Goal: Transaction & Acquisition: Purchase product/service

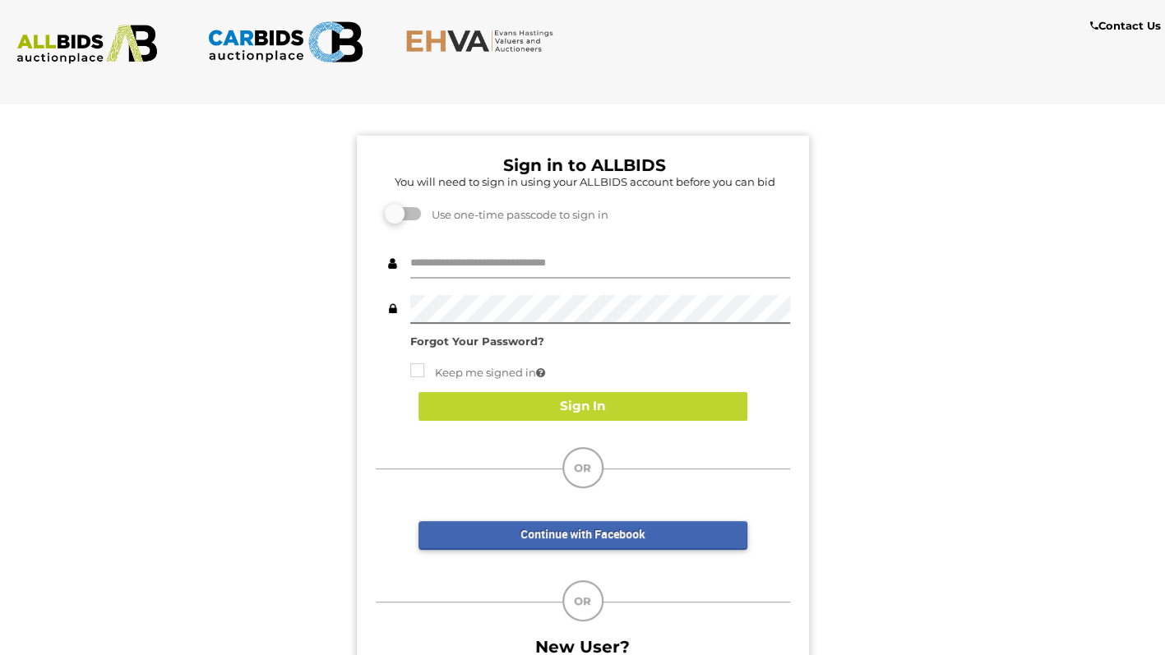
type input "**********"
click at [667, 414] on button "Sign In" at bounding box center [582, 406] width 329 height 29
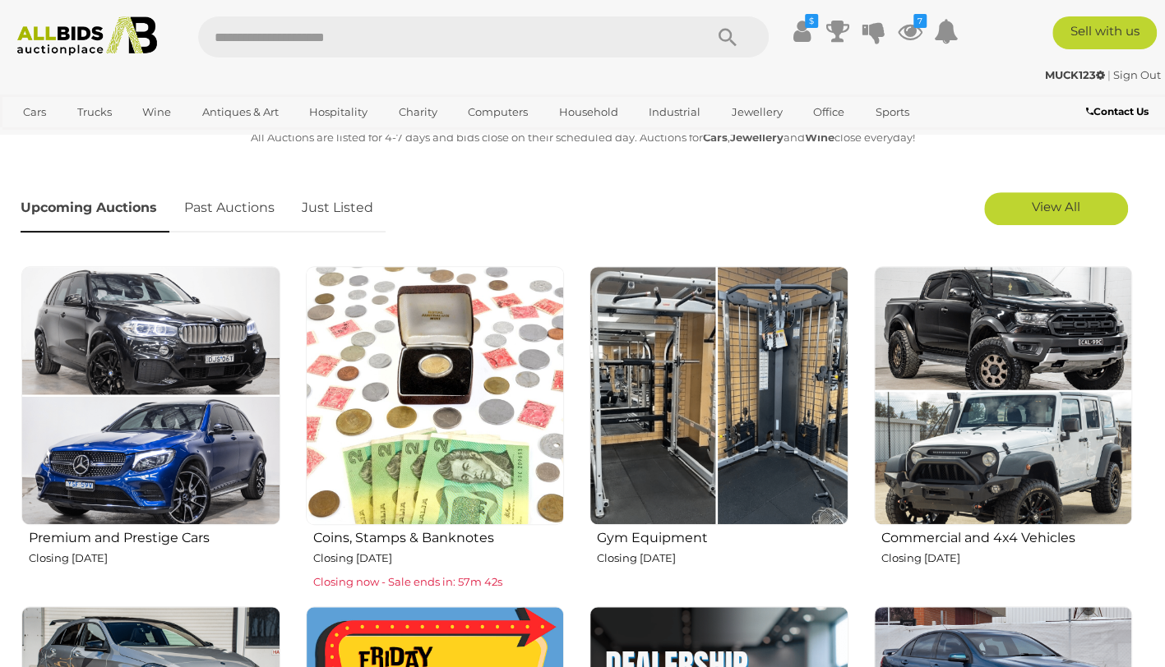
scroll to position [464, 0]
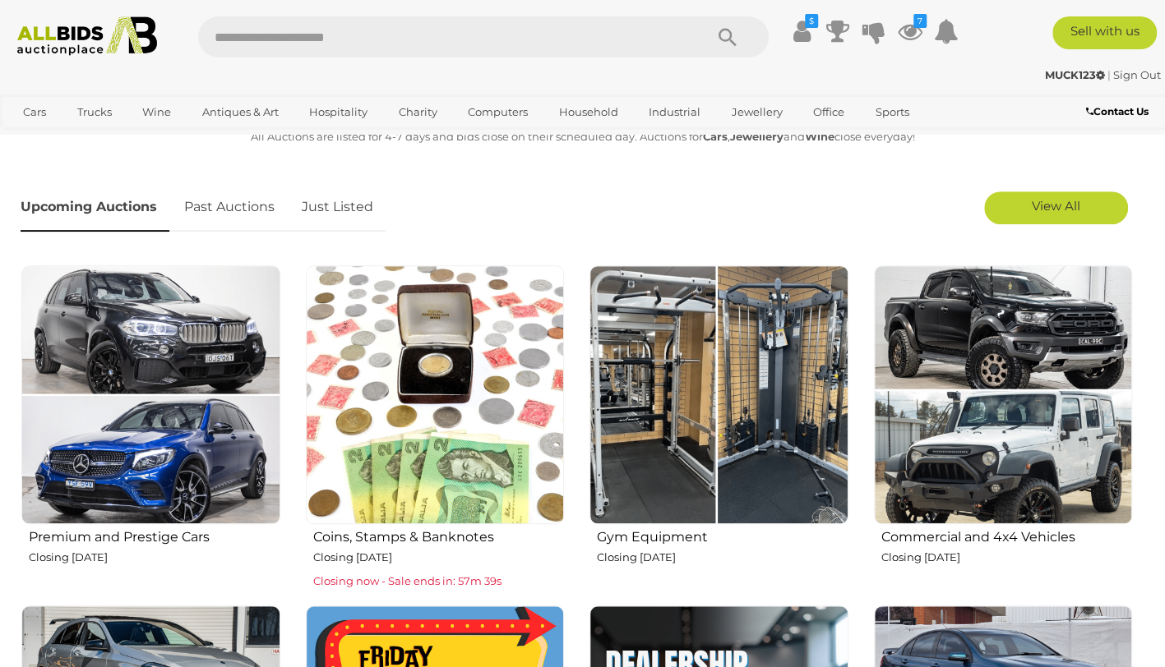
click at [348, 196] on link "Just Listed" at bounding box center [337, 207] width 96 height 48
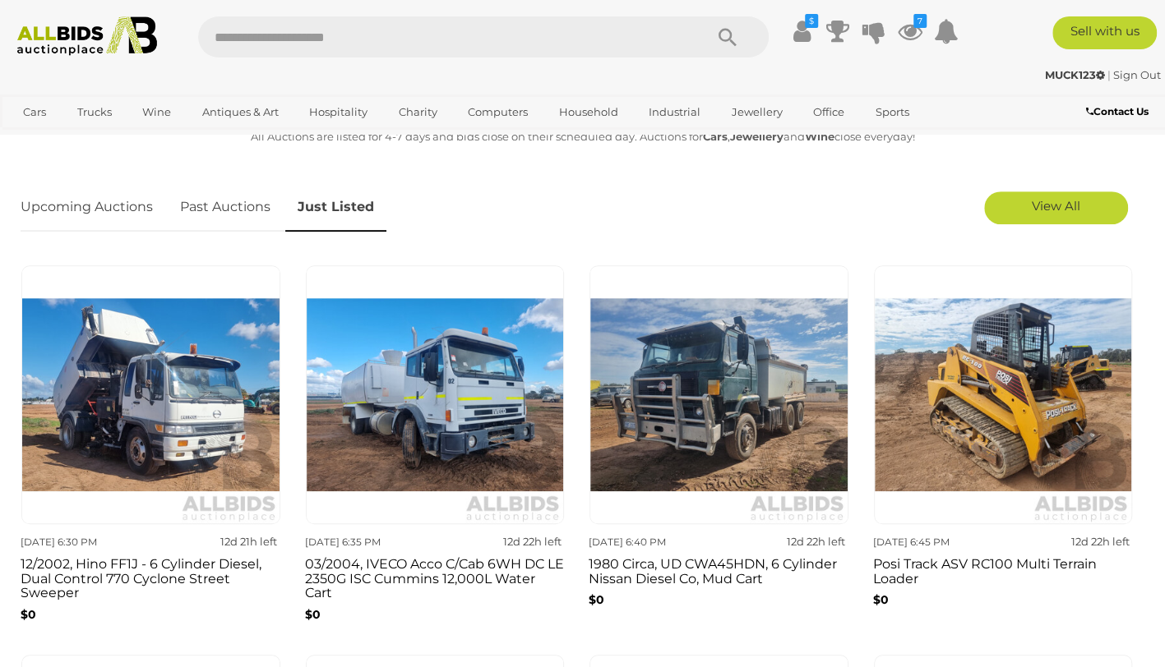
click at [1101, 196] on link "View All" at bounding box center [1056, 208] width 144 height 33
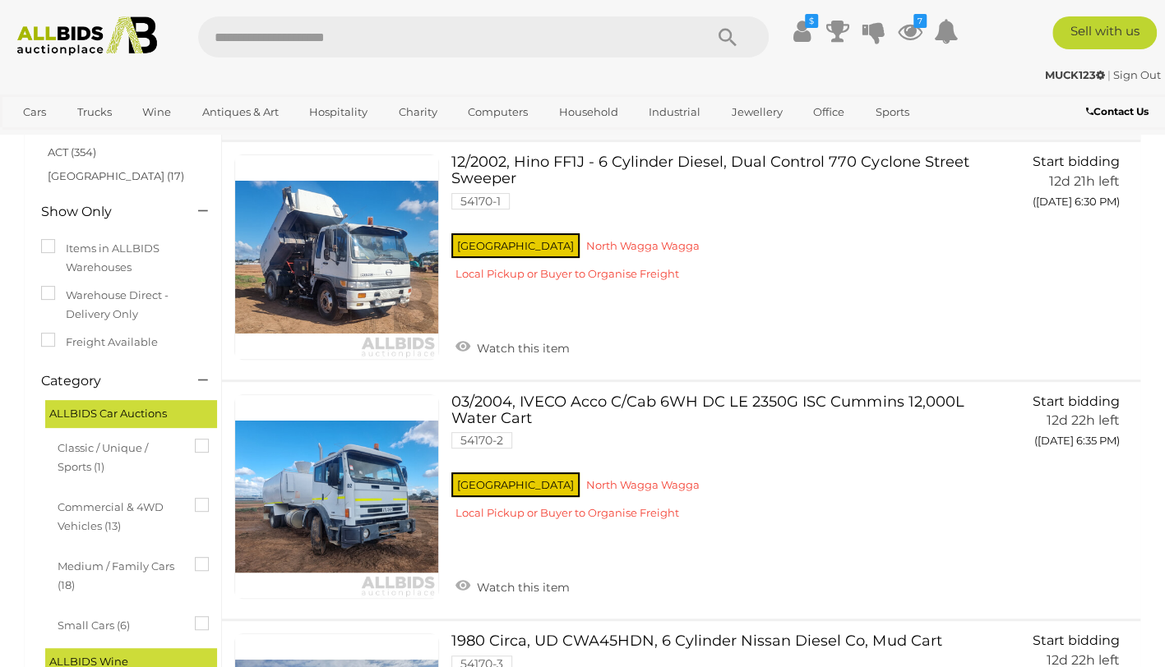
scroll to position [189, 0]
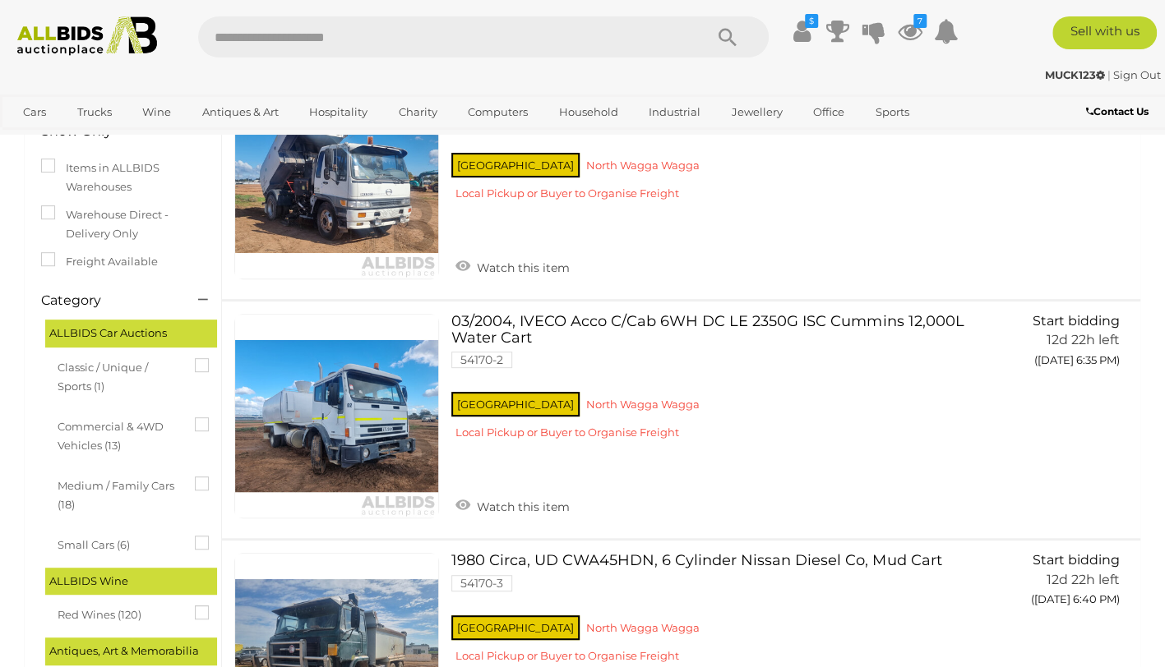
click at [867, 413] on div "NSW North Wagga Wagga Local Pickup or Buyer to Organise Freight" at bounding box center [713, 420] width 524 height 63
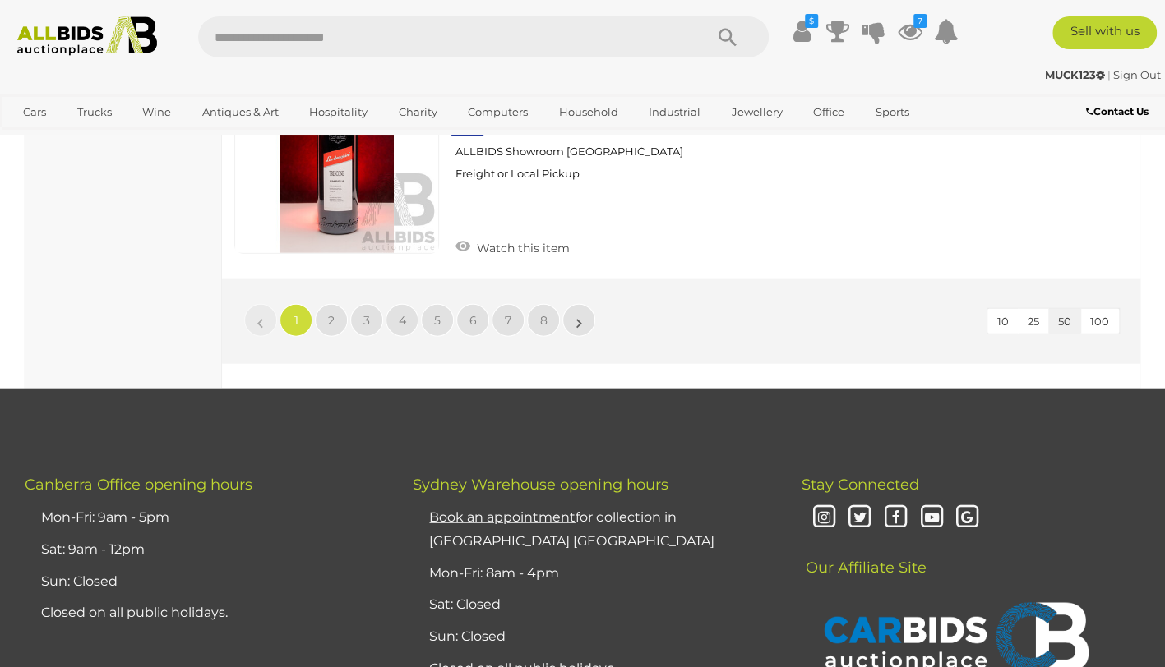
scroll to position [12524, 0]
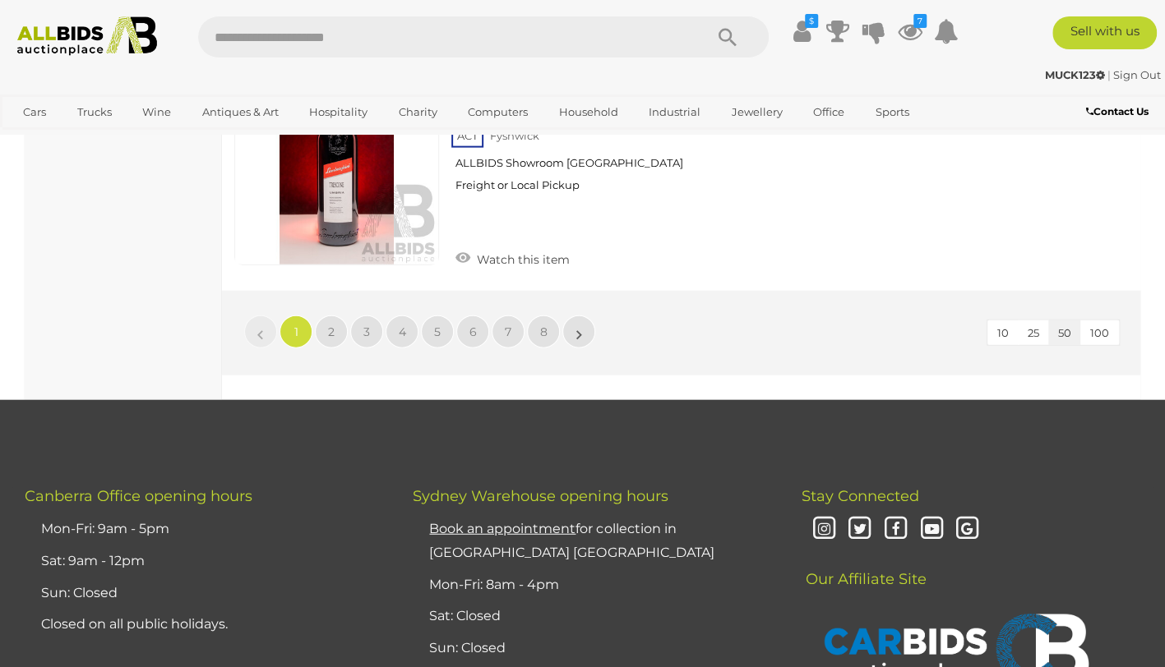
click at [1115, 321] on button "100" at bounding box center [1099, 333] width 39 height 25
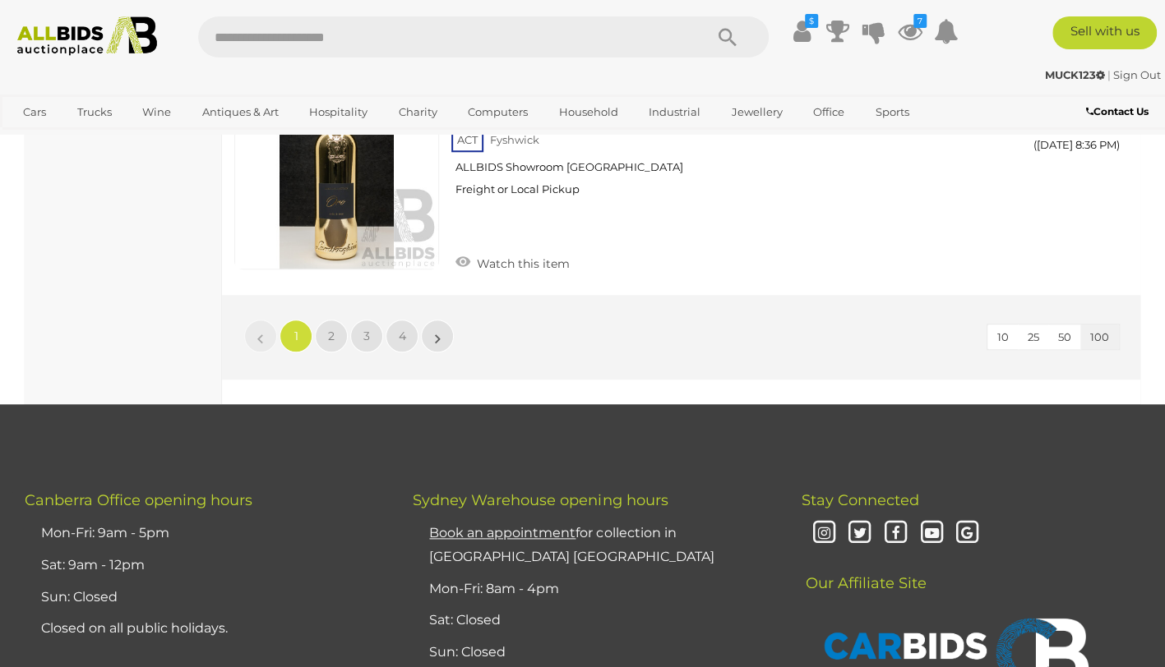
scroll to position [25213, 0]
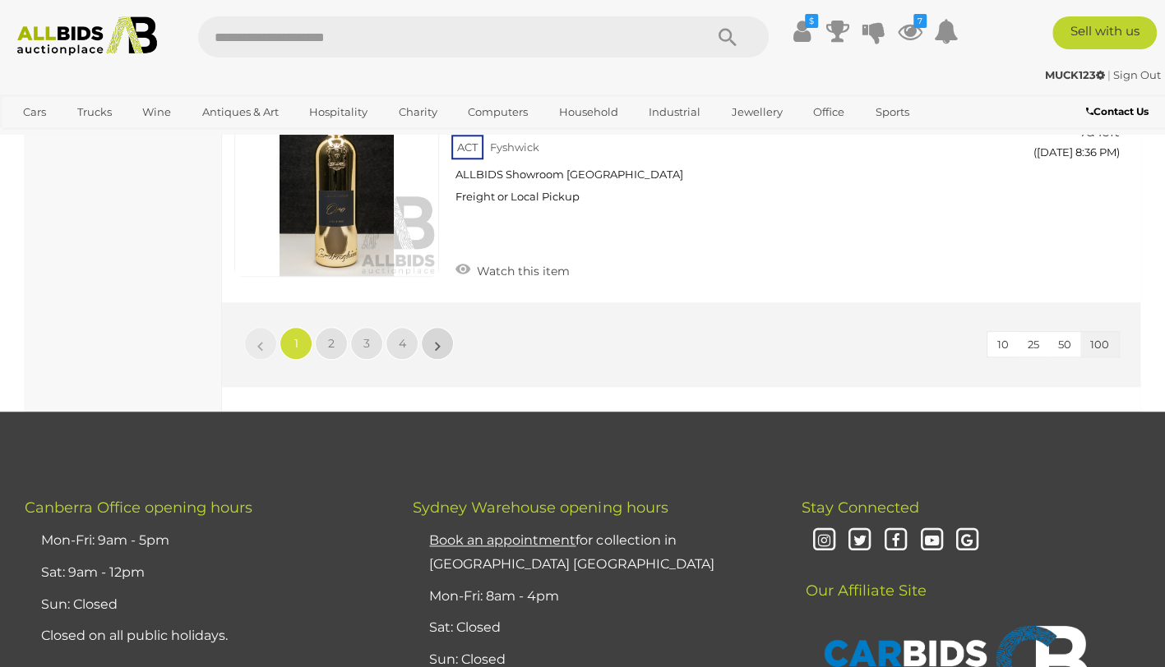
click at [441, 327] on link "»" at bounding box center [437, 343] width 33 height 33
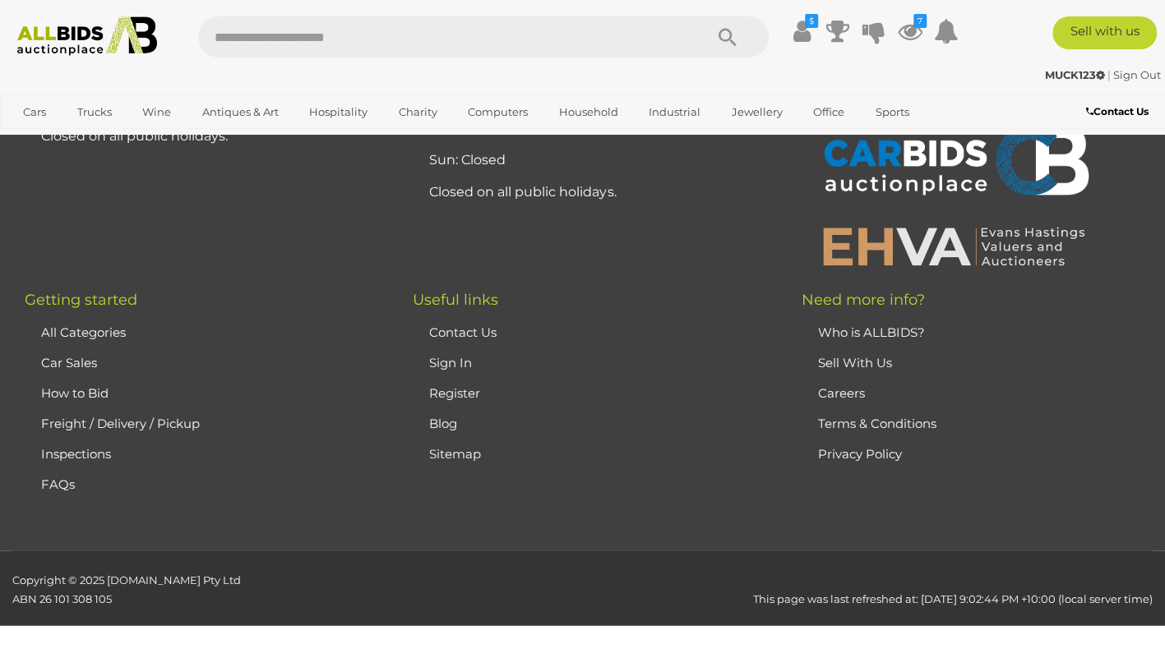
scroll to position [0, 0]
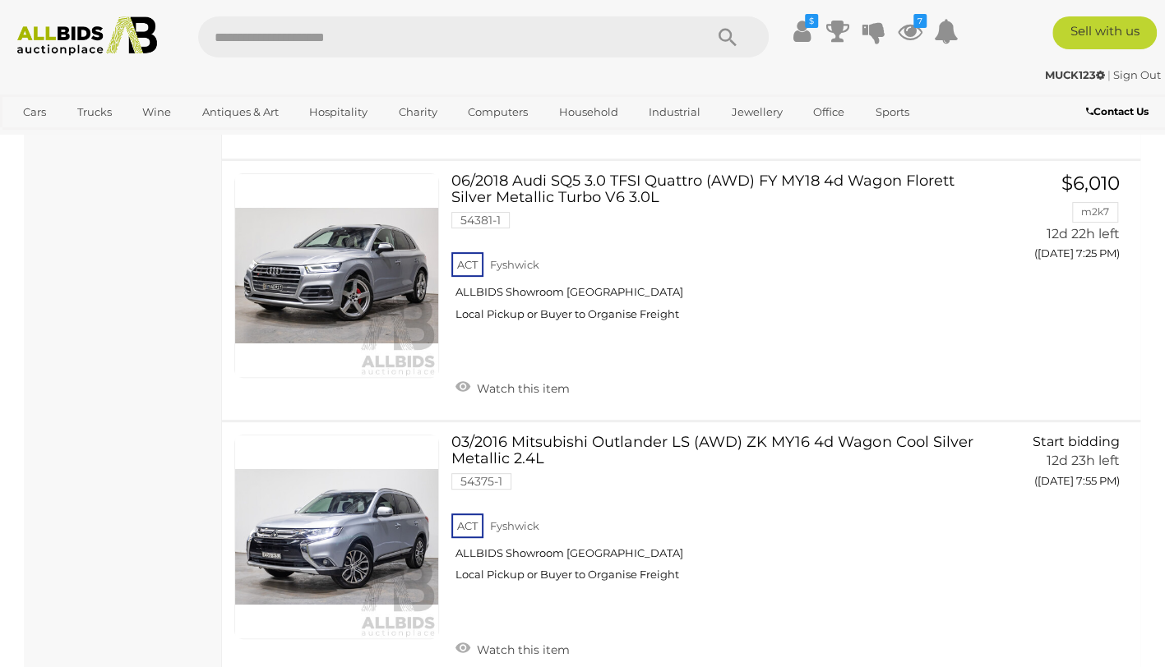
scroll to position [10599, 0]
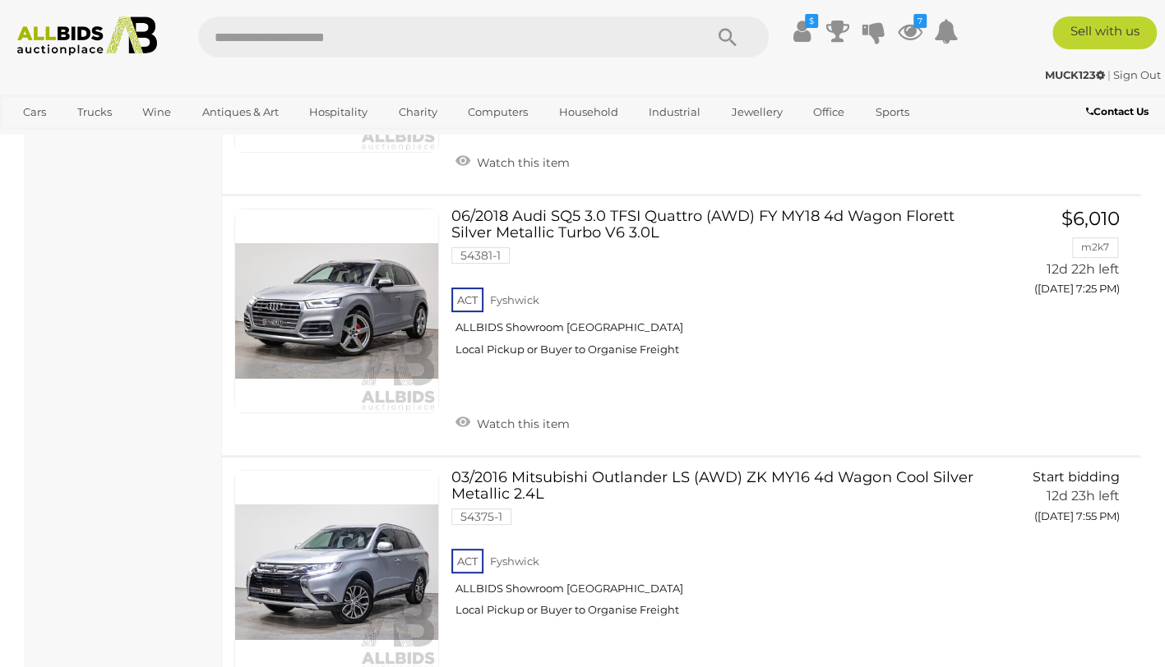
click at [378, 317] on link at bounding box center [336, 311] width 205 height 205
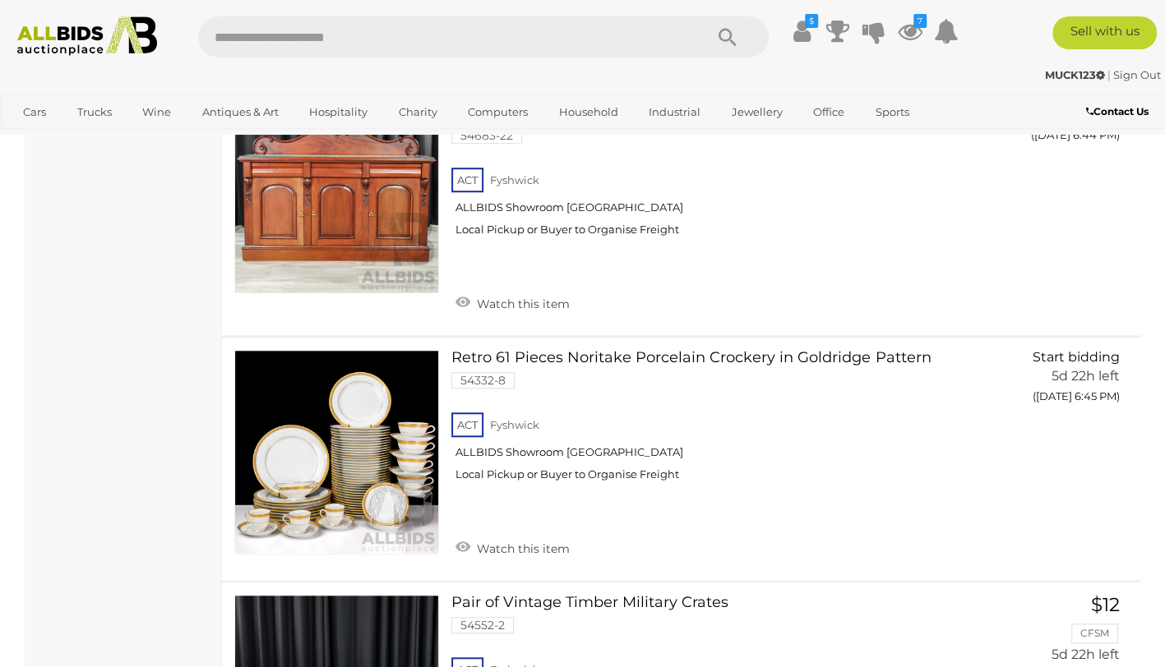
scroll to position [21575, 0]
click at [381, 398] on link at bounding box center [336, 451] width 205 height 205
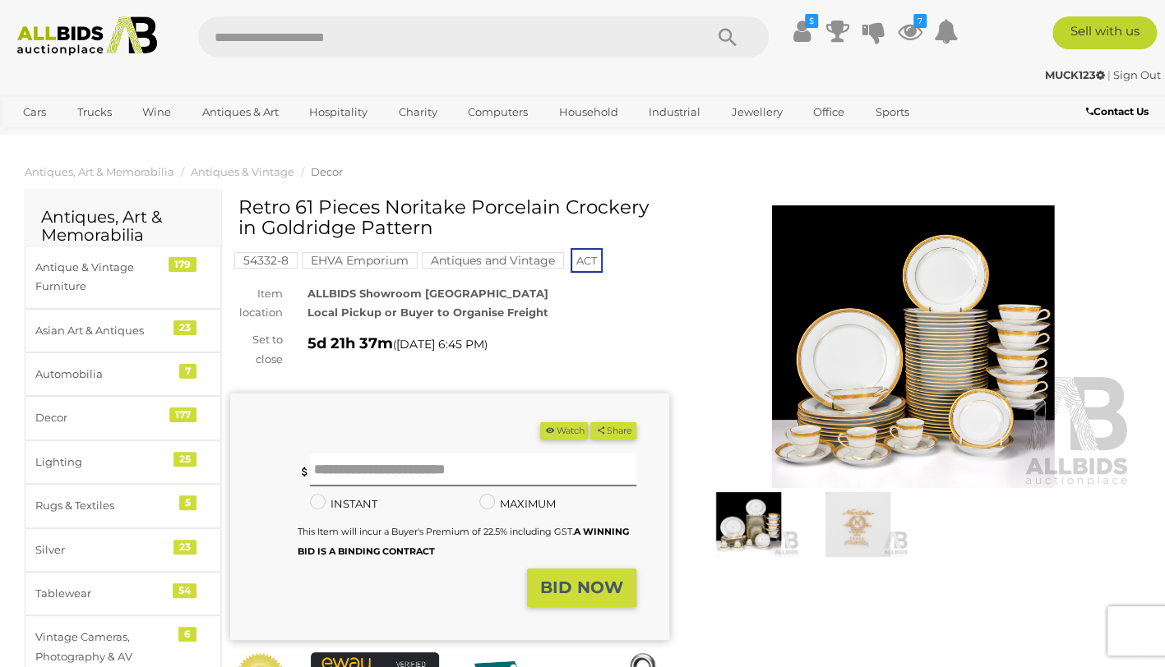
click at [993, 338] on img at bounding box center [913, 346] width 439 height 283
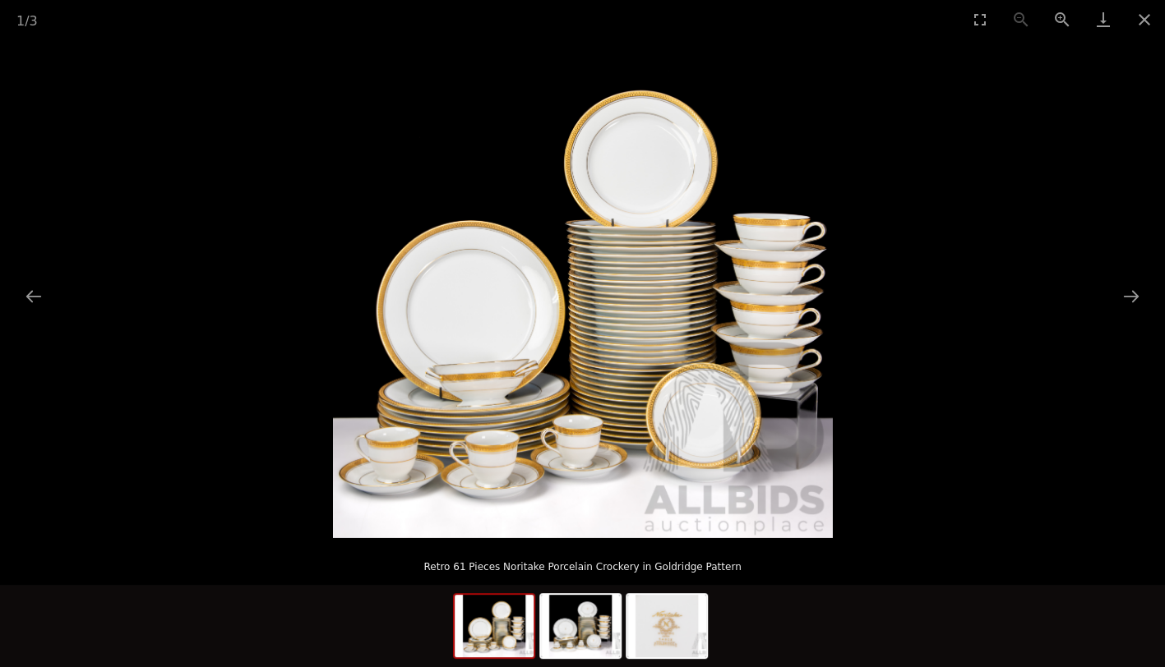
click at [745, 400] on img at bounding box center [583, 289] width 500 height 500
click at [784, 420] on img at bounding box center [583, 289] width 500 height 500
click at [591, 640] on img at bounding box center [579, 626] width 79 height 62
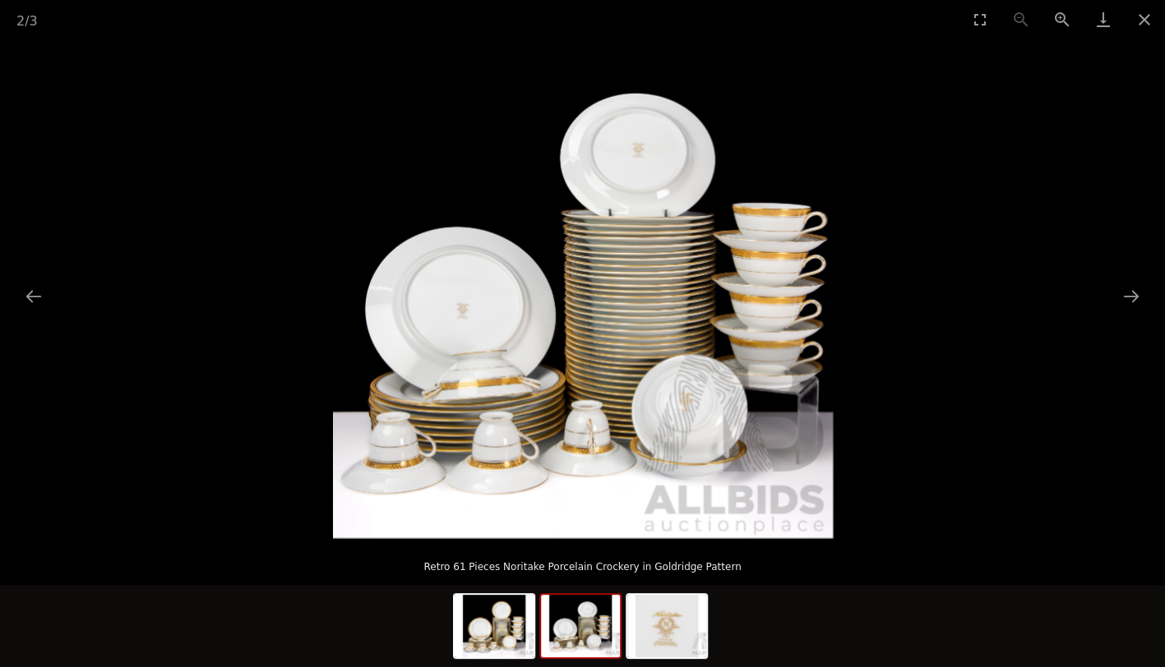
click at [663, 625] on img at bounding box center [666, 626] width 79 height 62
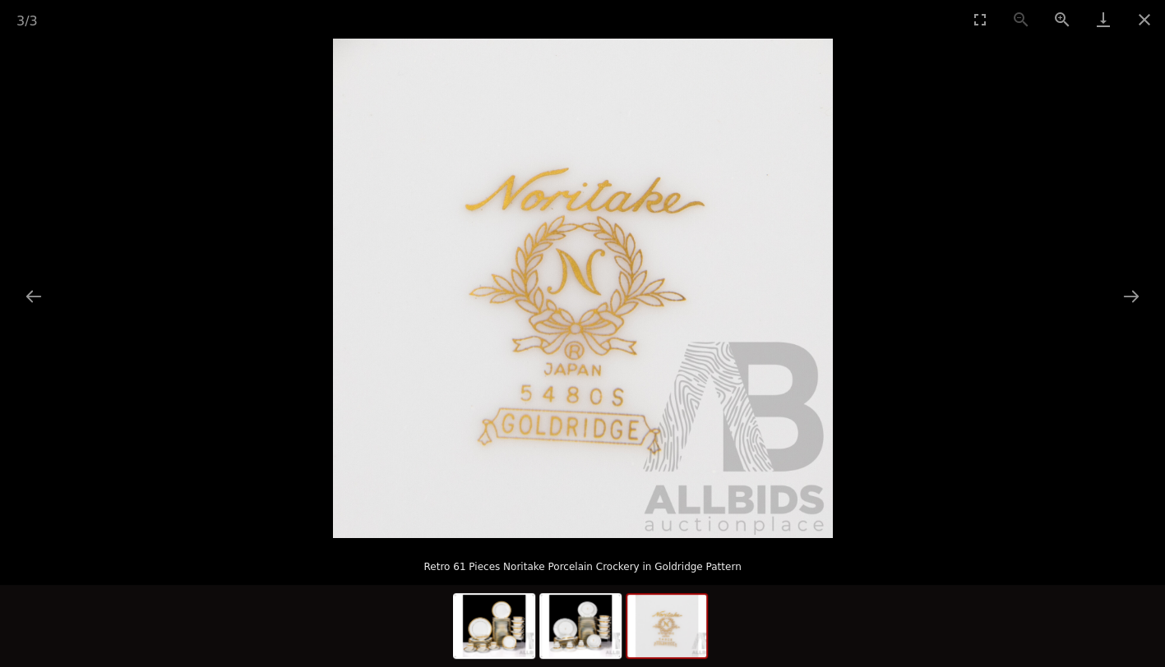
click at [584, 639] on img at bounding box center [580, 626] width 79 height 62
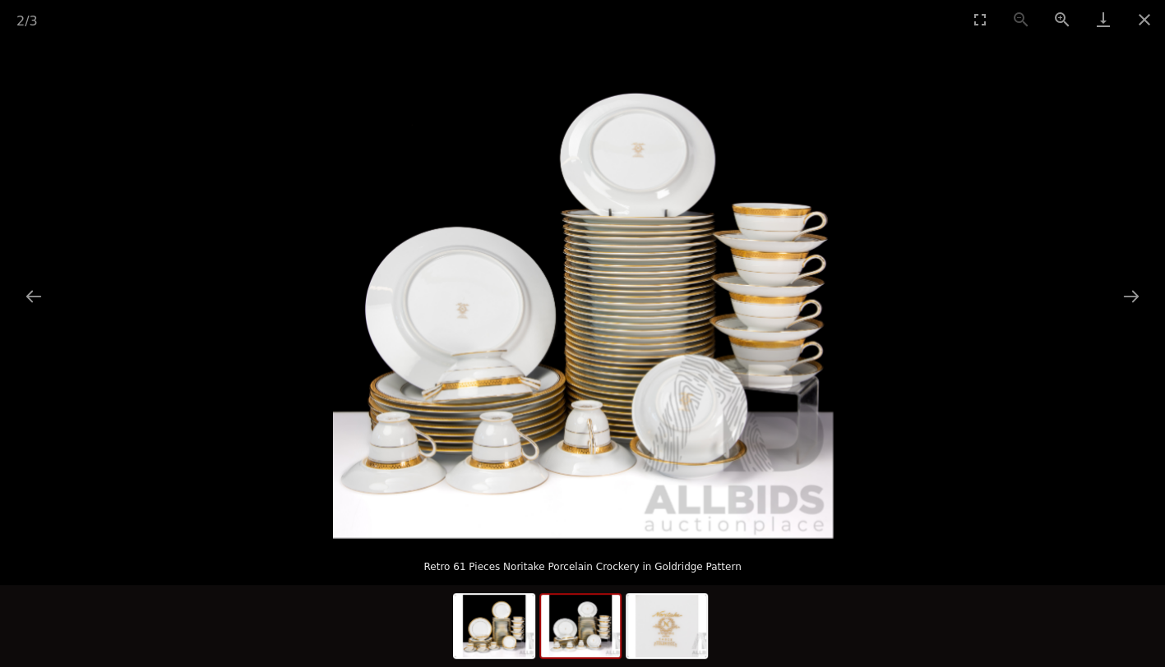
click at [1144, 18] on button "Close gallery" at bounding box center [1144, 19] width 41 height 39
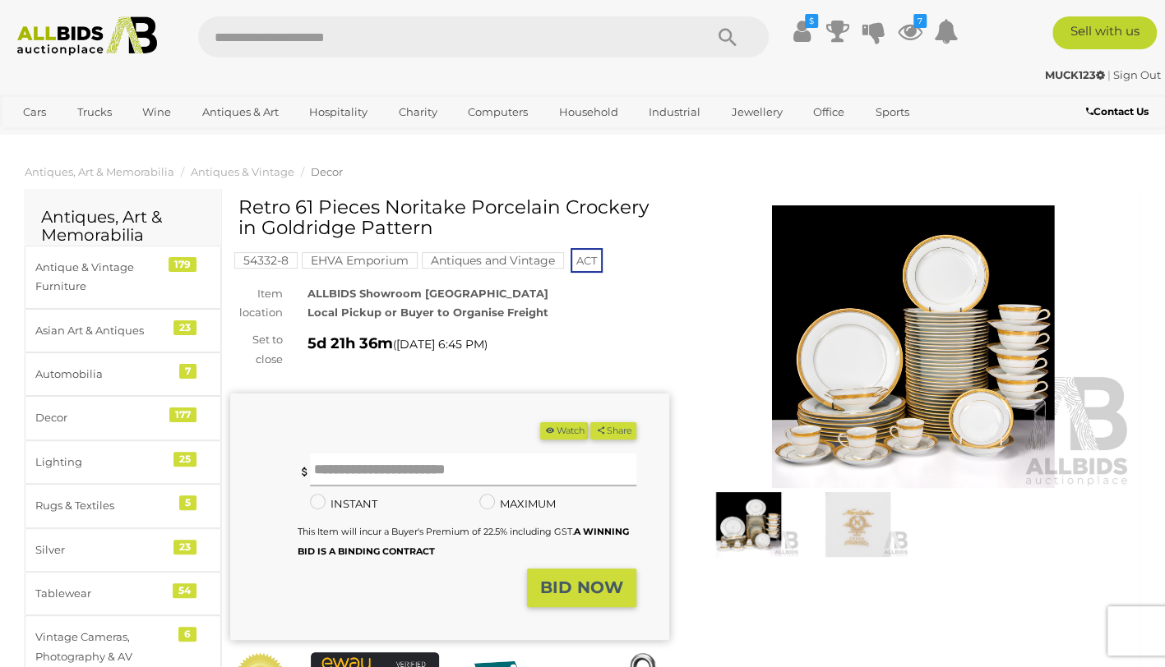
click at [483, 467] on input "text" at bounding box center [472, 470] width 325 height 33
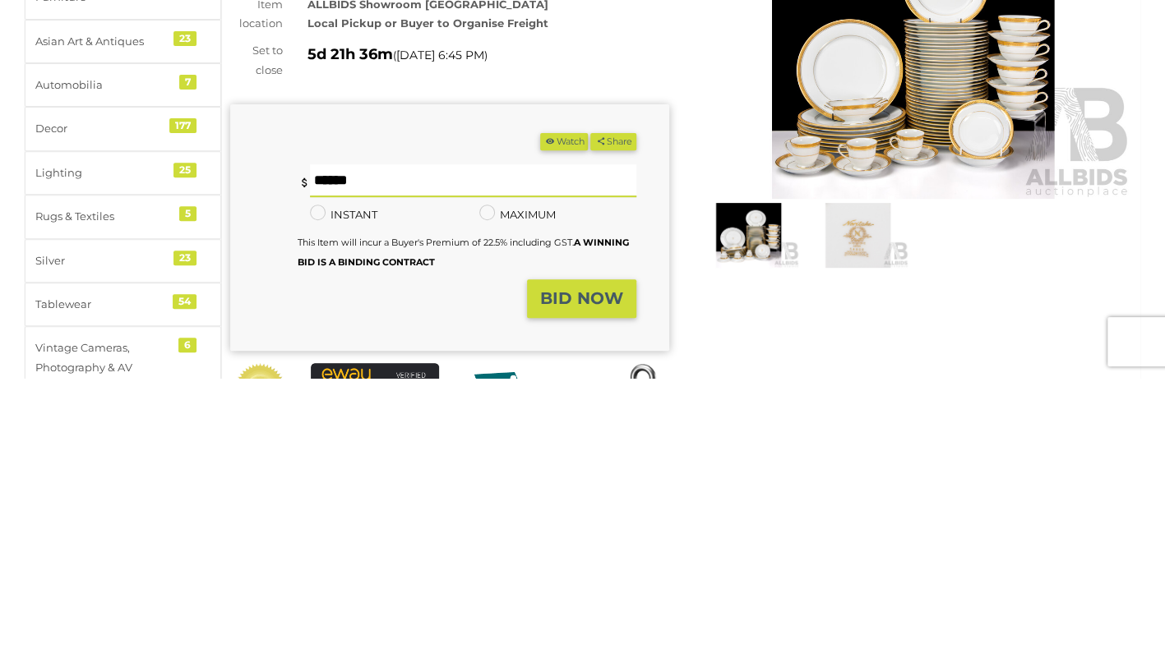
type input "***"
click at [613, 581] on strong "BID NOW" at bounding box center [581, 588] width 83 height 20
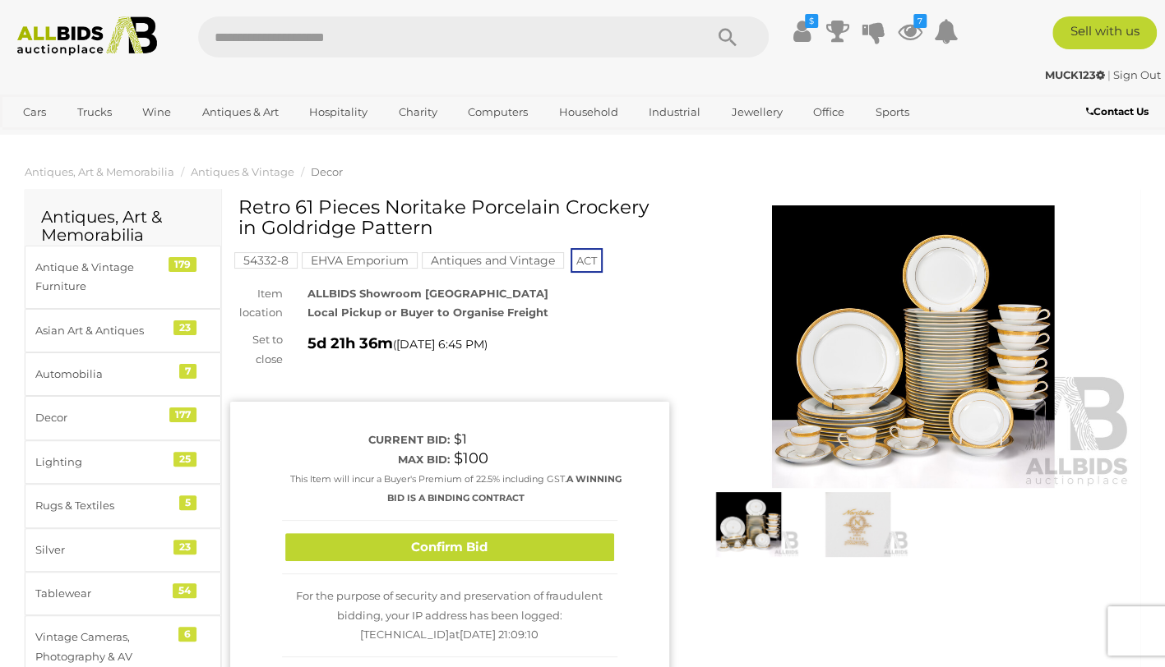
click at [569, 551] on button "Confirm Bid" at bounding box center [449, 547] width 329 height 29
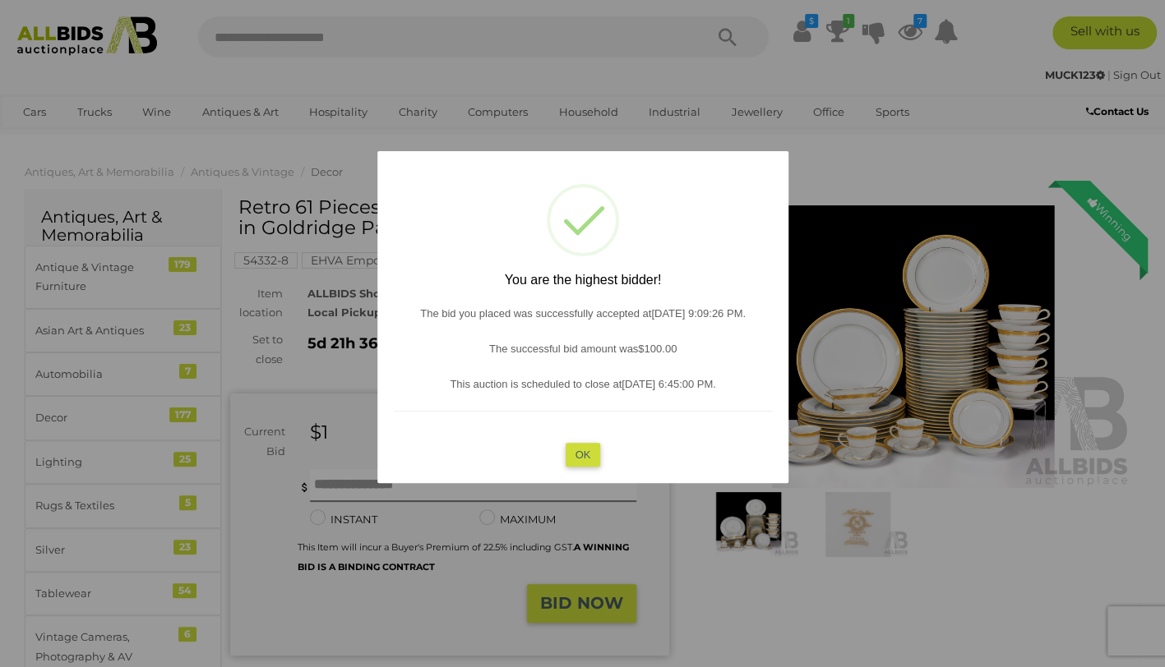
click at [582, 454] on button "OK" at bounding box center [582, 455] width 35 height 24
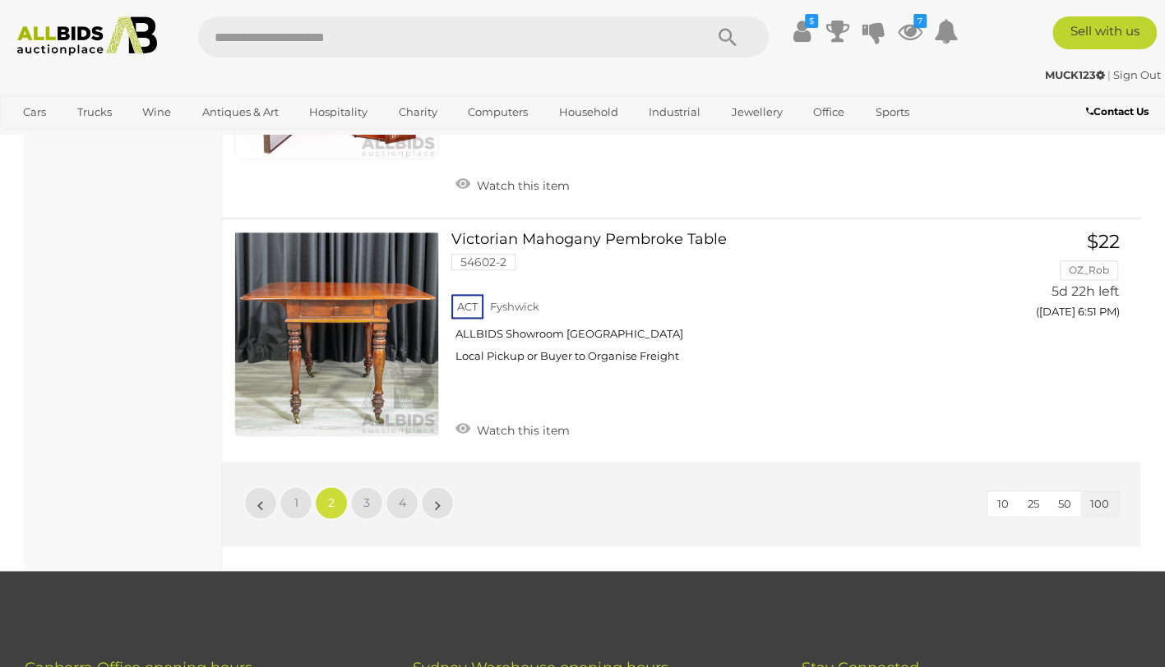
scroll to position [25546, 0]
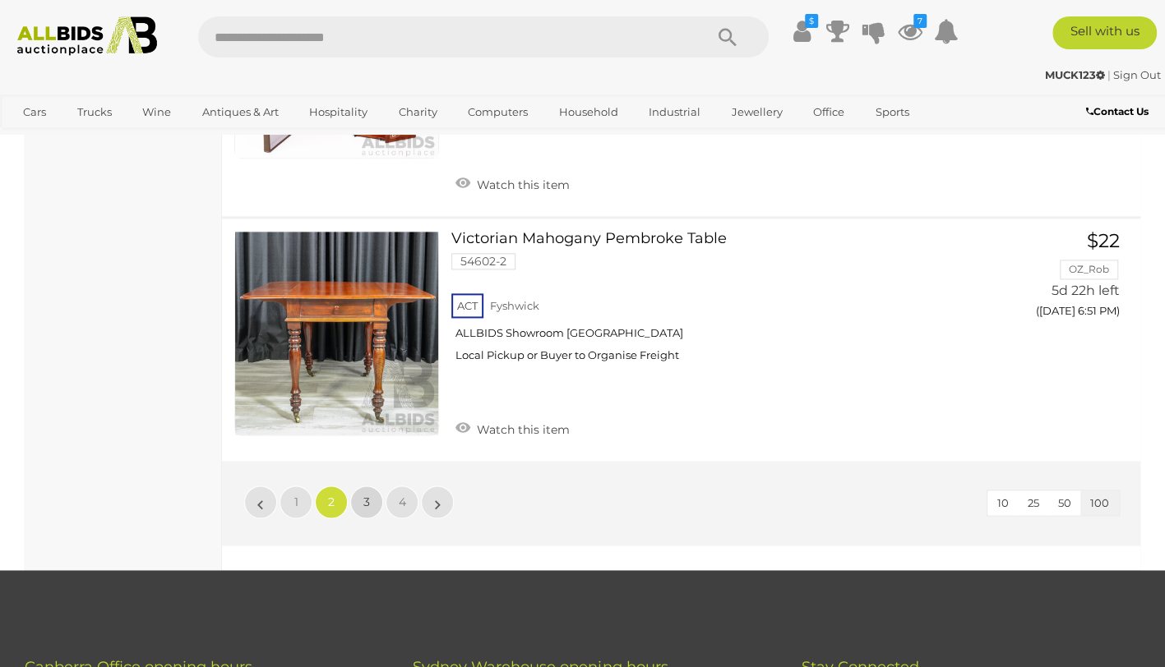
click at [376, 486] on link "3" at bounding box center [366, 502] width 33 height 33
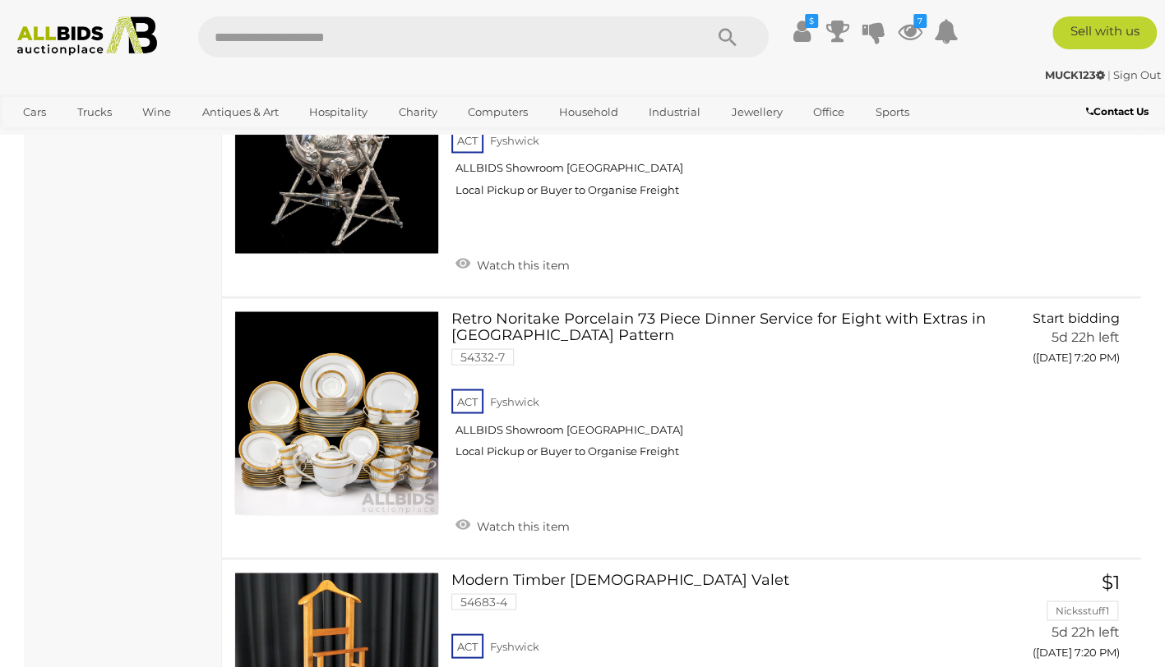
scroll to position [15511, 0]
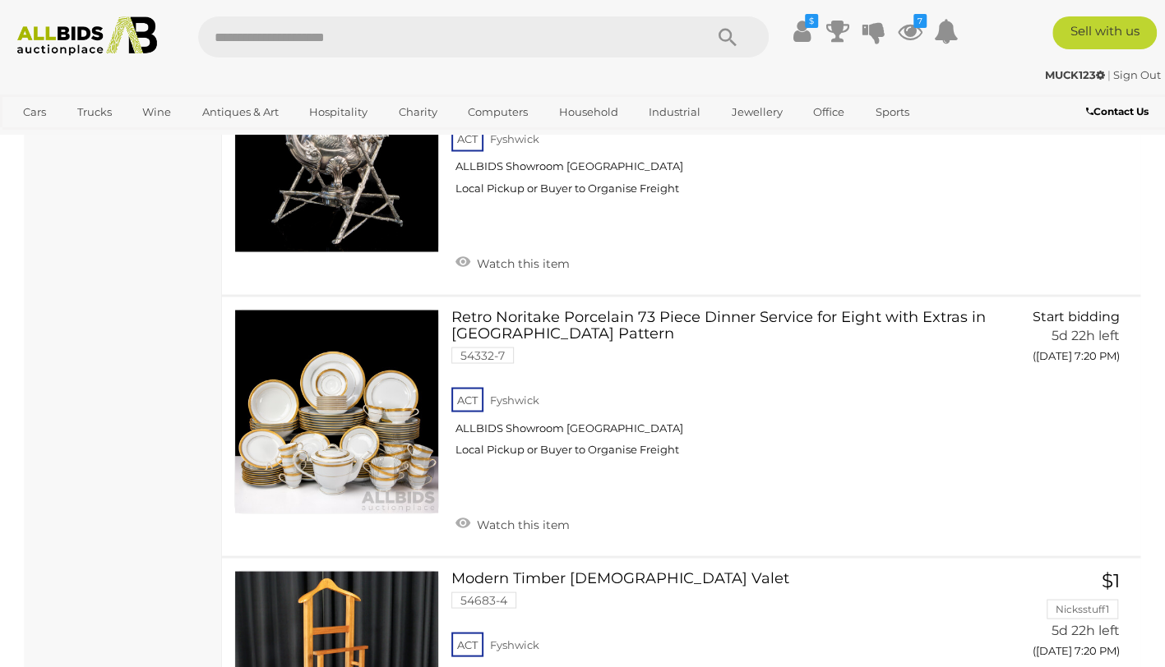
click at [388, 325] on link at bounding box center [336, 411] width 205 height 205
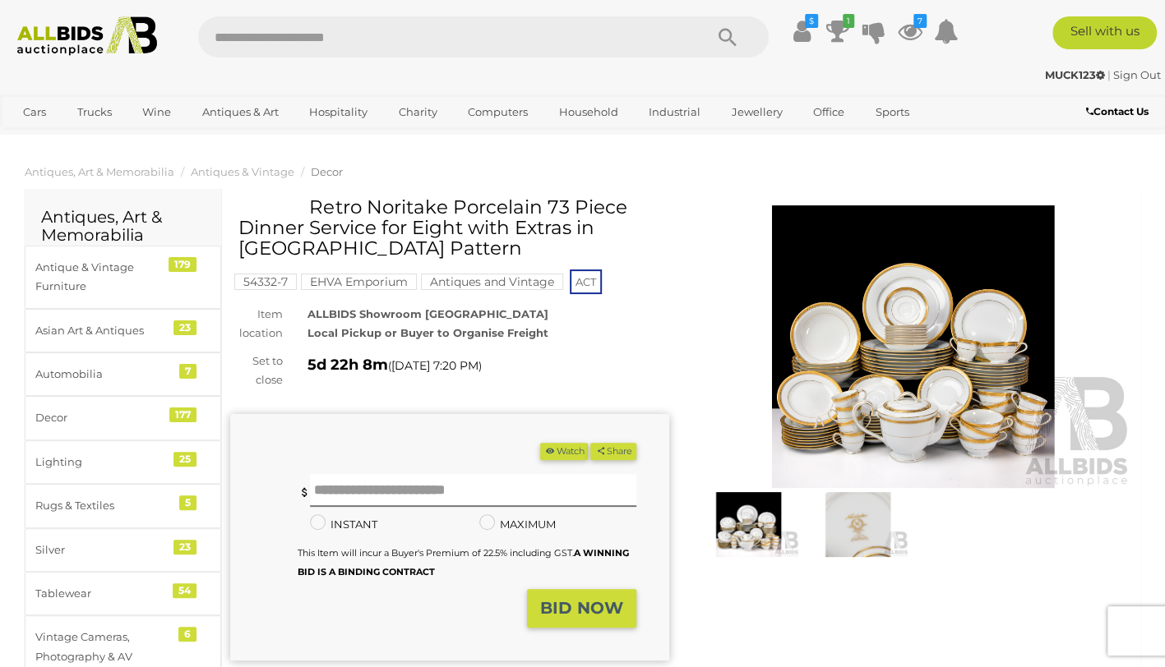
click at [987, 358] on img at bounding box center [913, 346] width 439 height 283
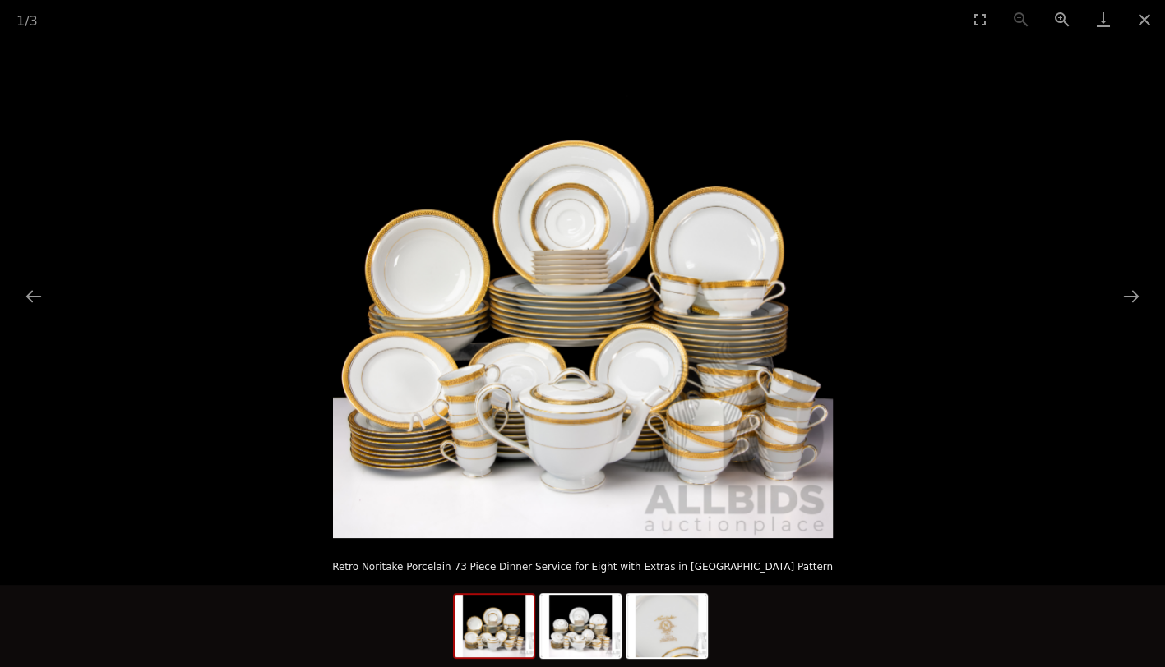
click at [772, 398] on img at bounding box center [583, 289] width 500 height 500
click at [1159, 23] on button "Close gallery" at bounding box center [1144, 19] width 41 height 39
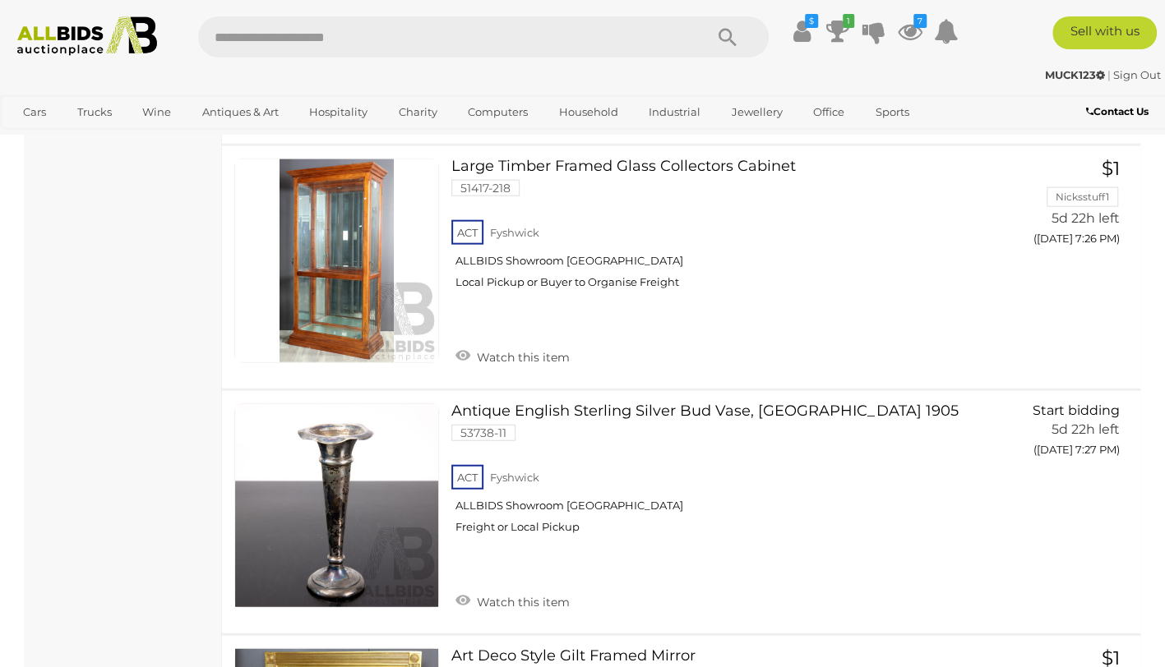
scroll to position [19525, 0]
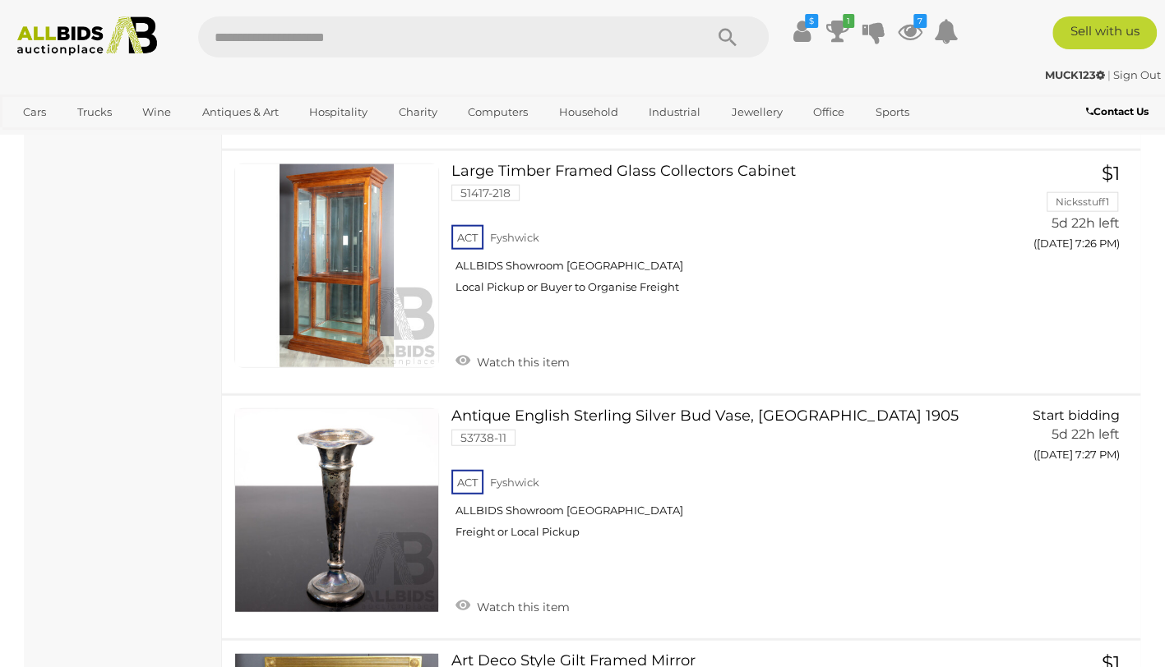
click at [808, 408] on link "Antique English Sterling Silver Bud Vase, Birmingham 1905 53738-11 ACT Fyshwick" at bounding box center [719, 480] width 511 height 144
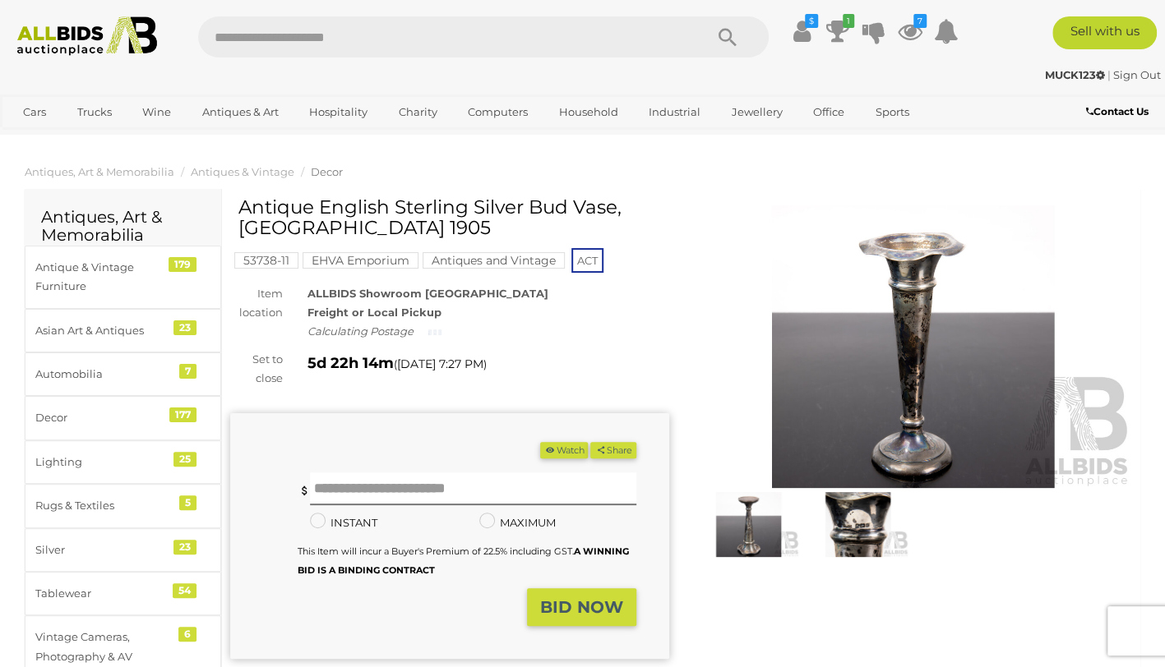
click at [952, 351] on img at bounding box center [913, 346] width 439 height 283
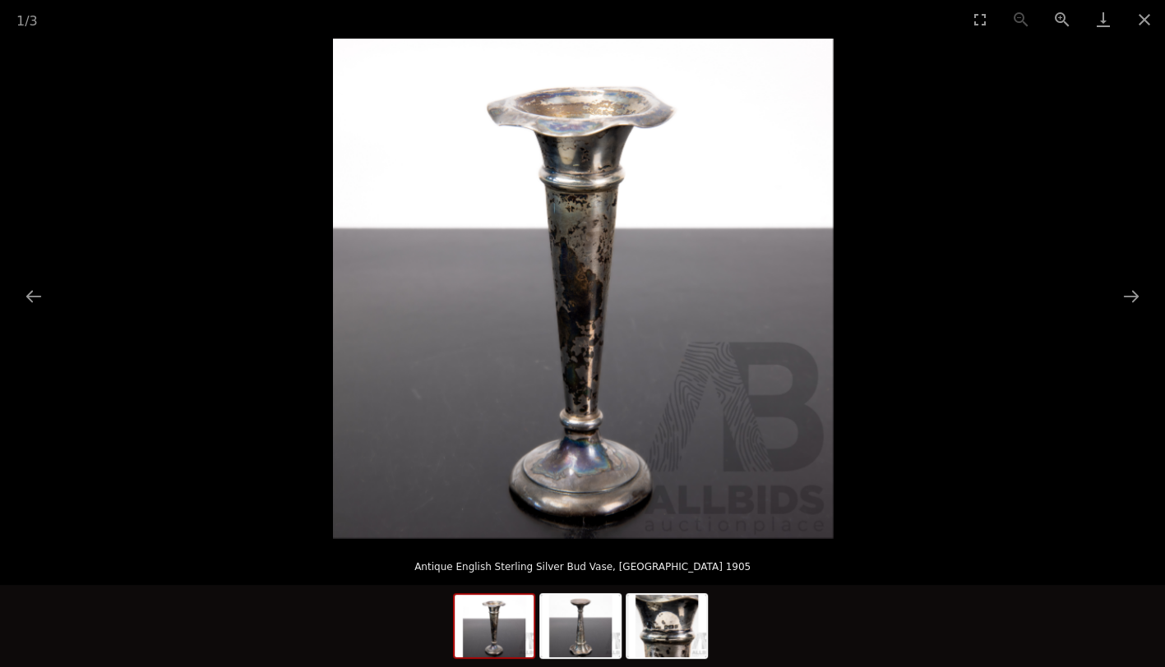
click at [583, 635] on img at bounding box center [580, 626] width 79 height 62
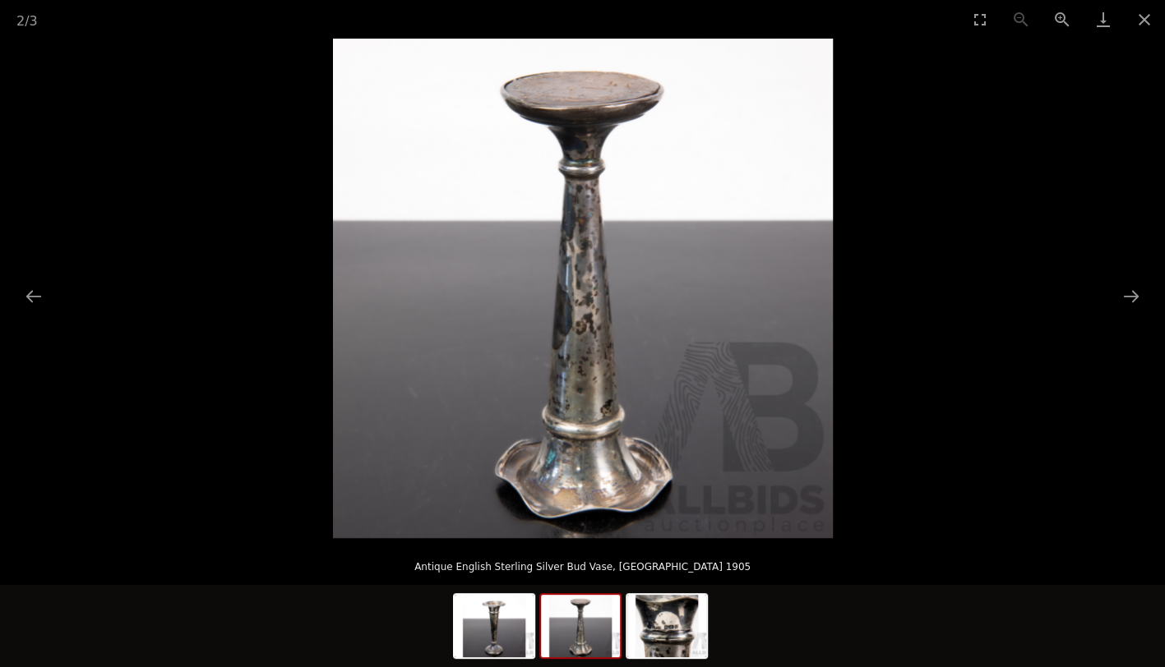
click at [688, 612] on img at bounding box center [666, 626] width 79 height 62
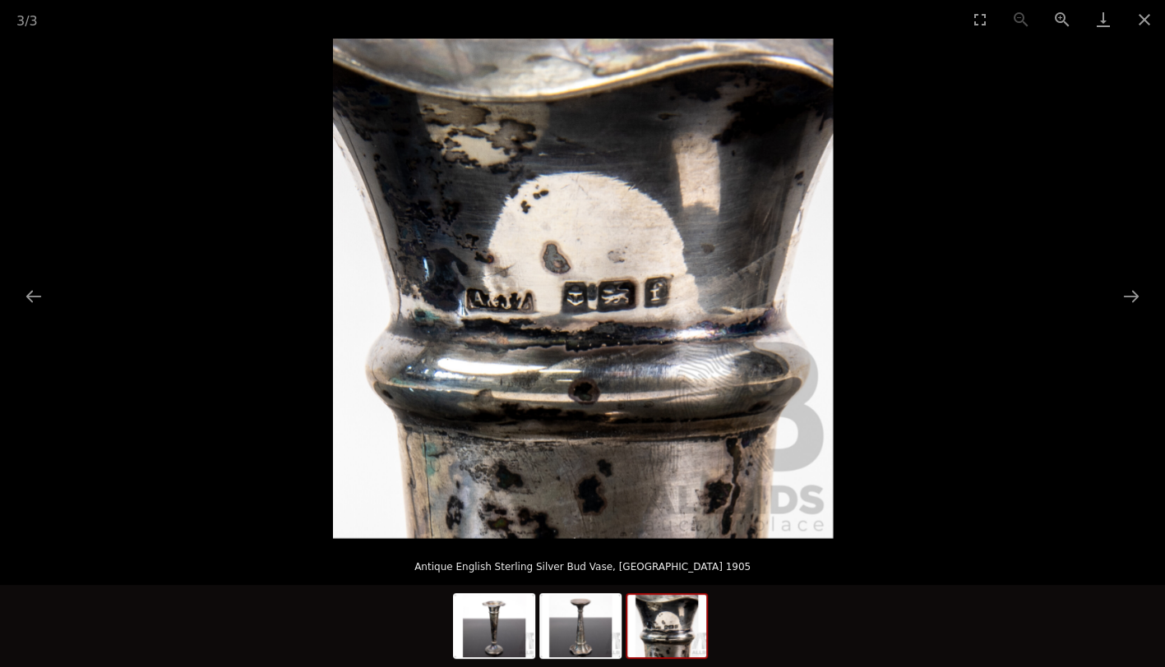
click at [516, 623] on img at bounding box center [494, 626] width 79 height 62
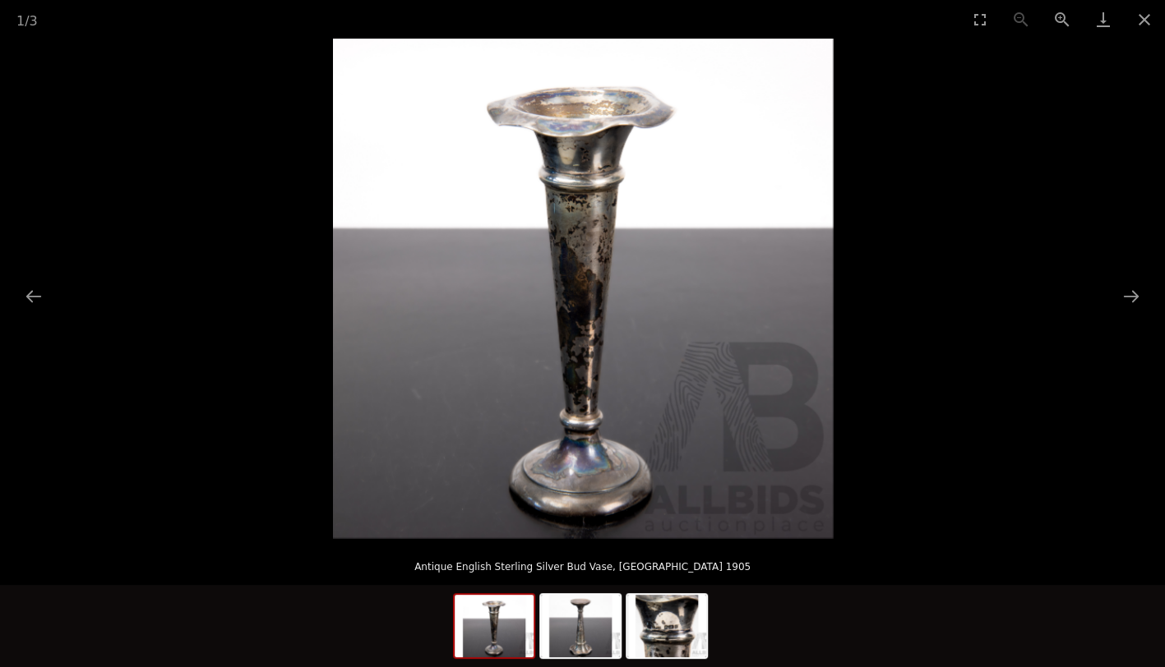
click at [1142, 23] on button "Close gallery" at bounding box center [1144, 19] width 41 height 39
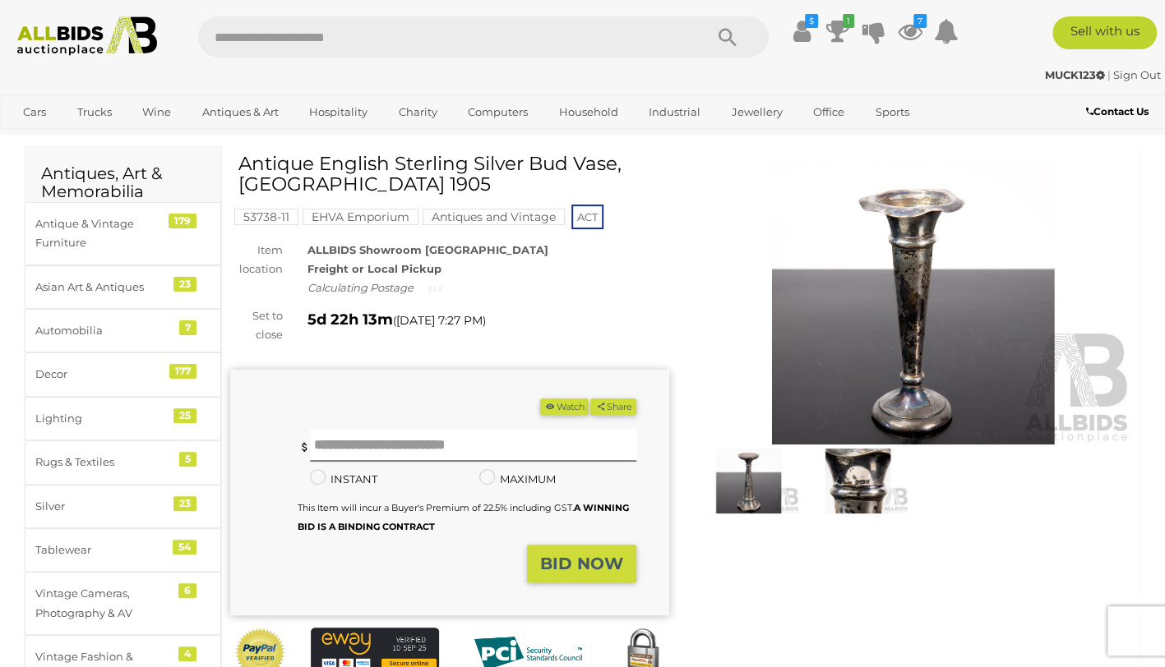
scroll to position [43, 0]
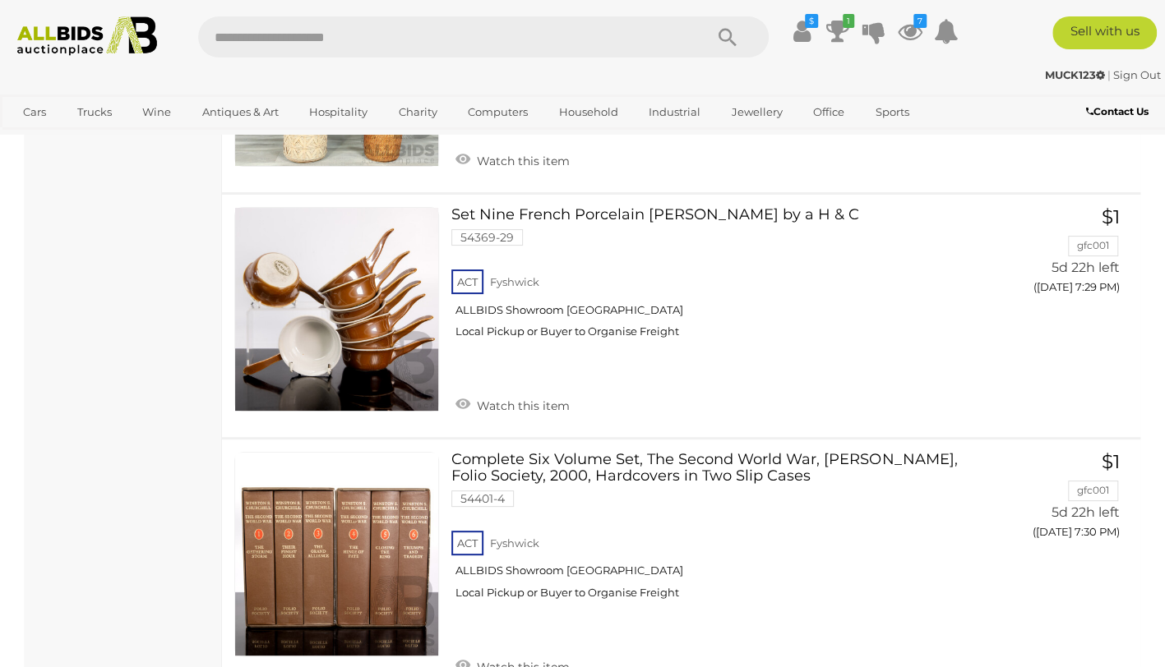
scroll to position [20969, 0]
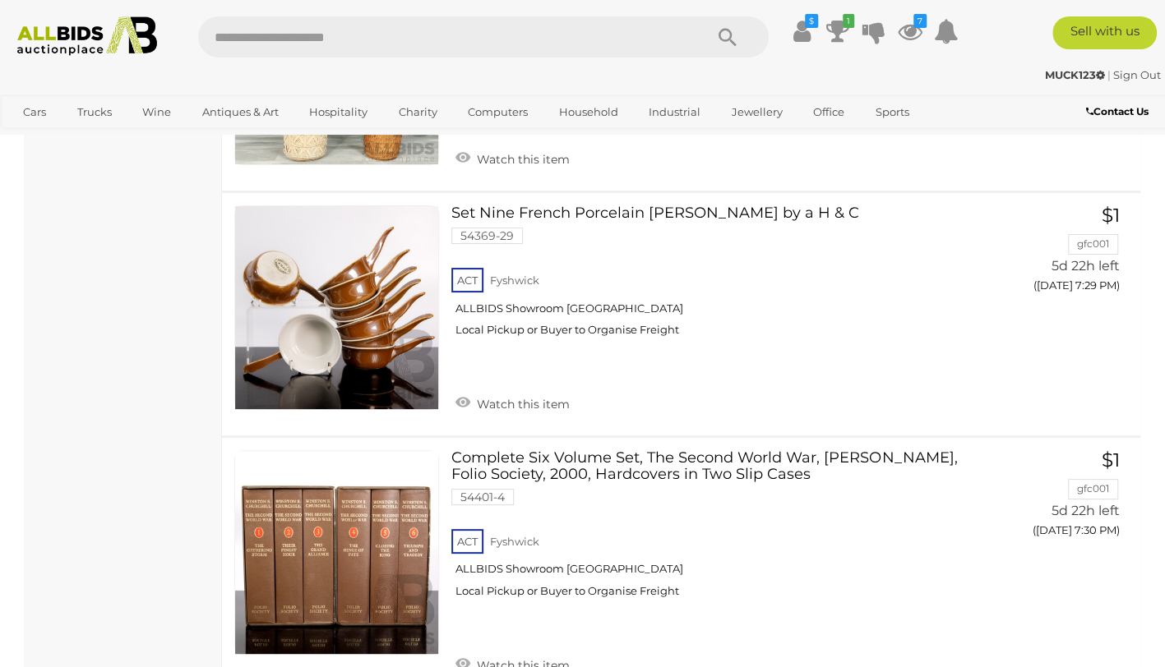
click at [430, 451] on img at bounding box center [336, 552] width 203 height 203
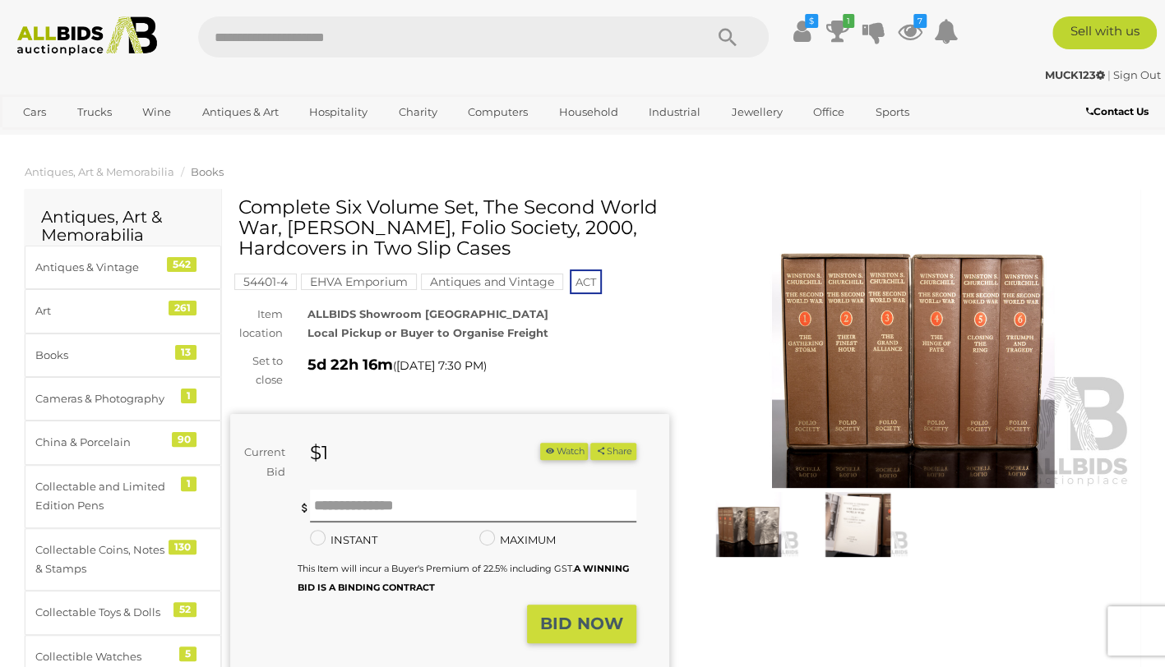
click at [963, 350] on img at bounding box center [913, 346] width 439 height 283
click at [960, 353] on img at bounding box center [913, 346] width 439 height 283
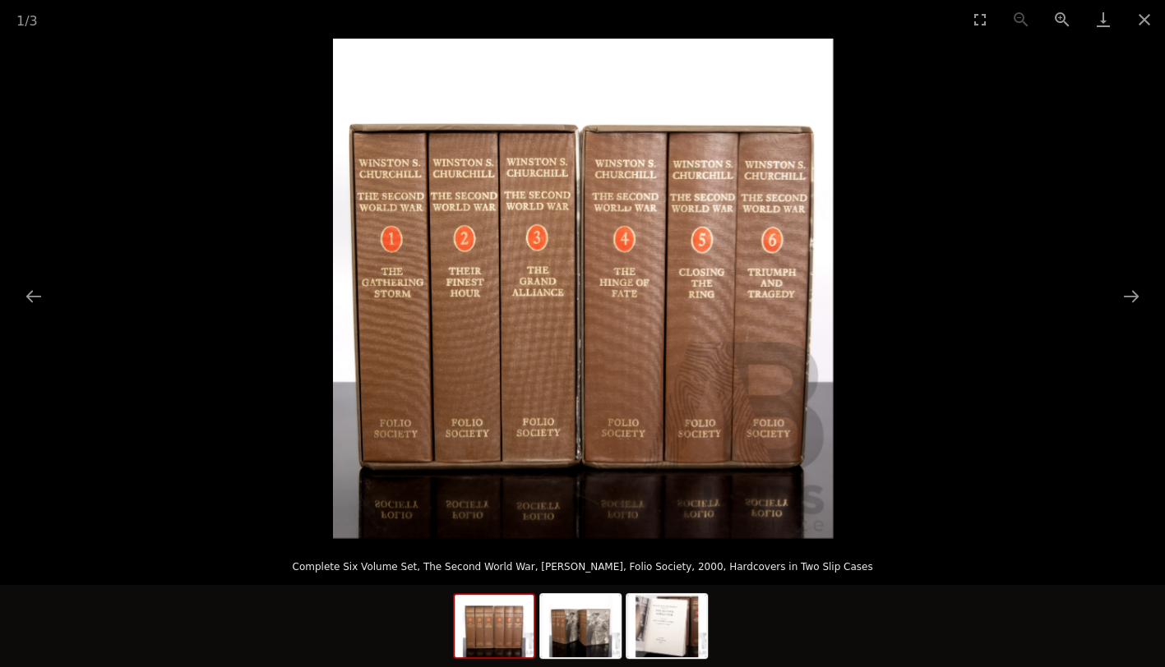
click at [605, 635] on img at bounding box center [580, 626] width 79 height 62
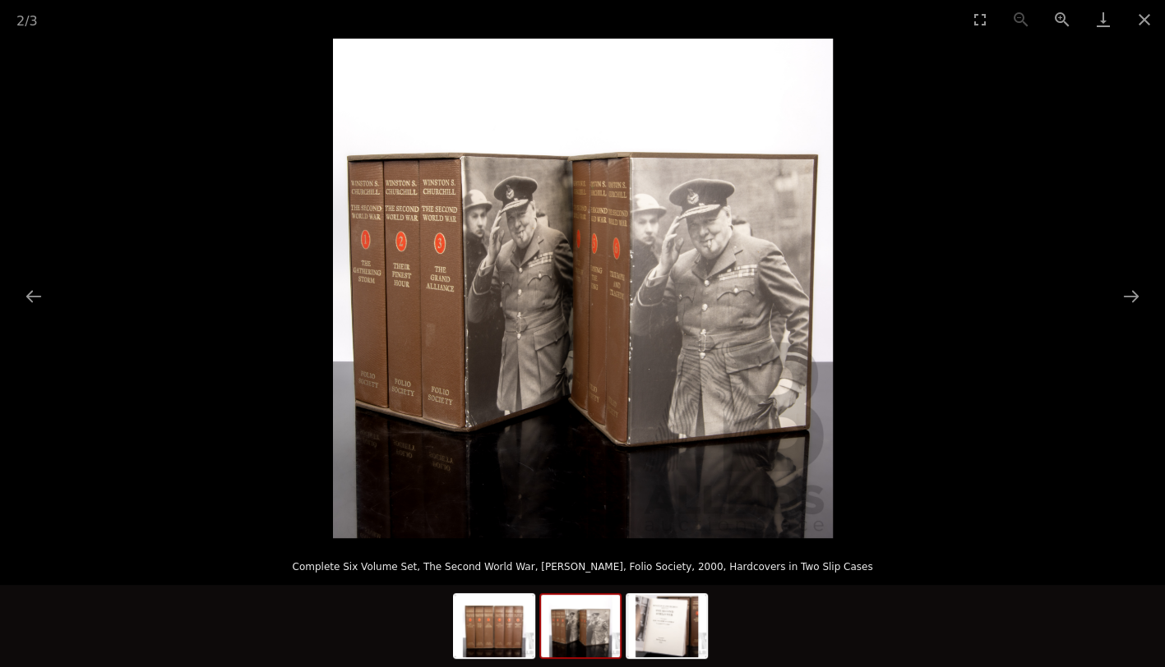
click at [671, 640] on img at bounding box center [666, 626] width 79 height 62
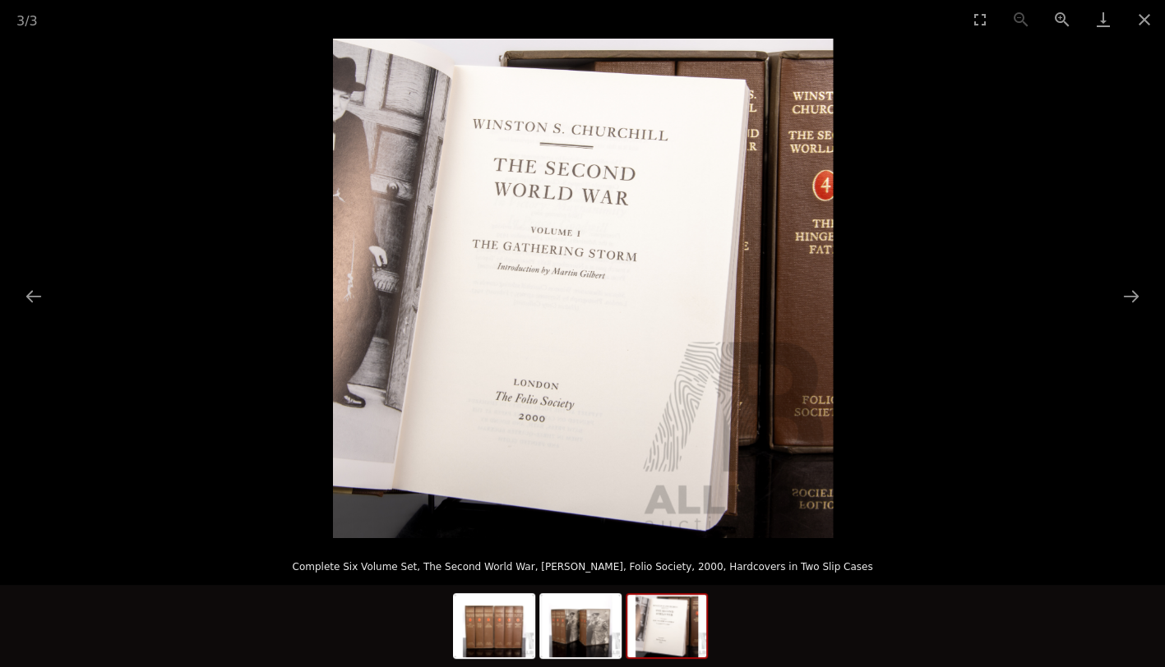
click at [1141, 17] on button "Close gallery" at bounding box center [1144, 19] width 41 height 39
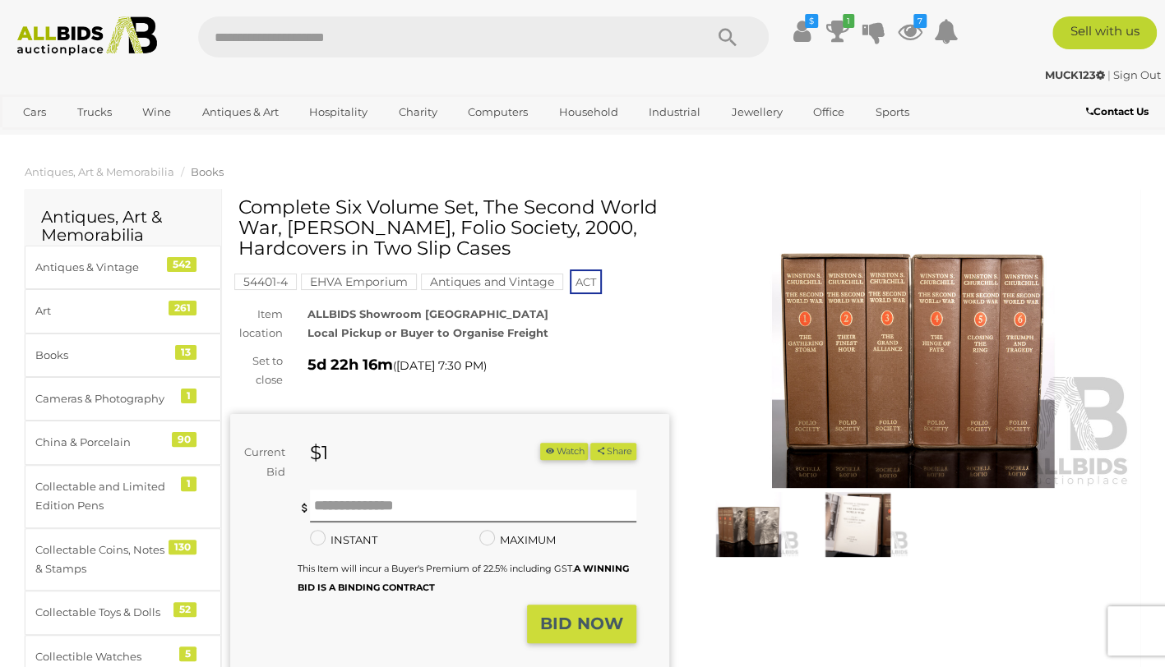
click at [547, 451] on icon "button" at bounding box center [550, 450] width 12 height 9
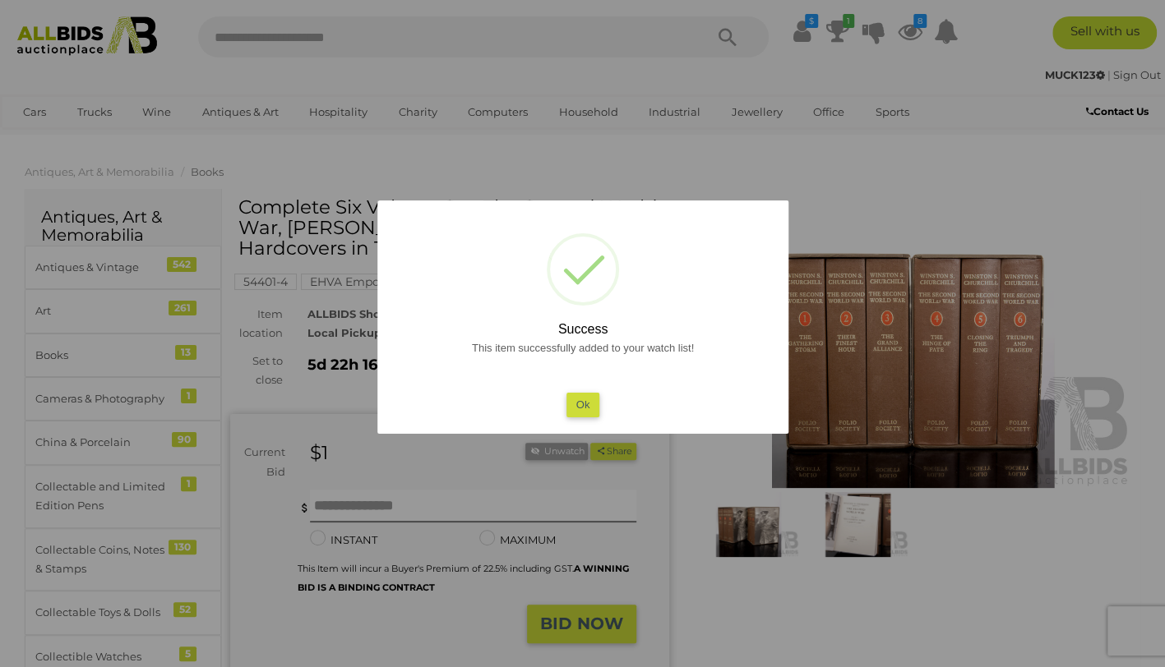
click at [579, 408] on button "Ok" at bounding box center [582, 405] width 34 height 24
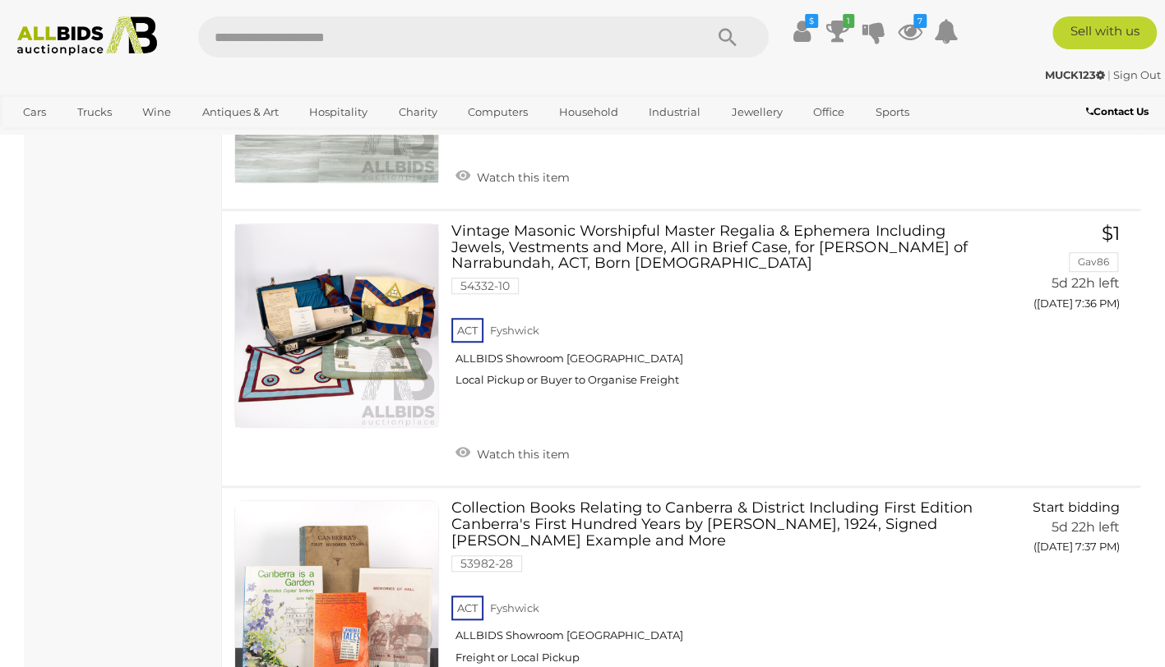
scroll to position [25000, 0]
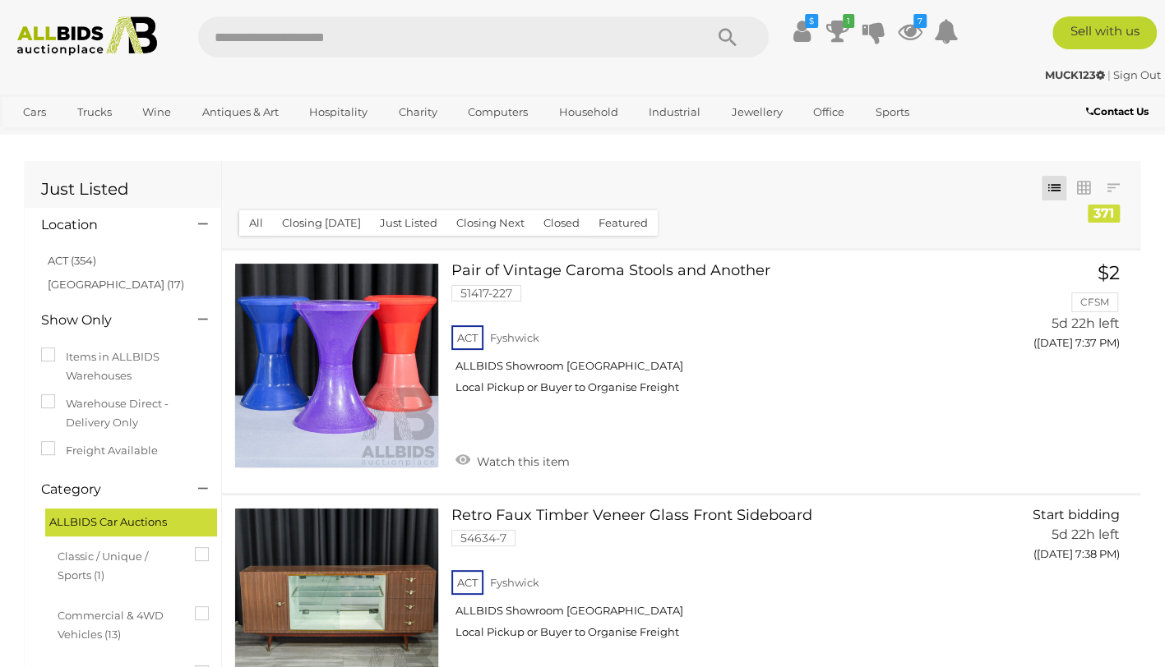
click at [805, 30] on icon at bounding box center [800, 31] width 17 height 30
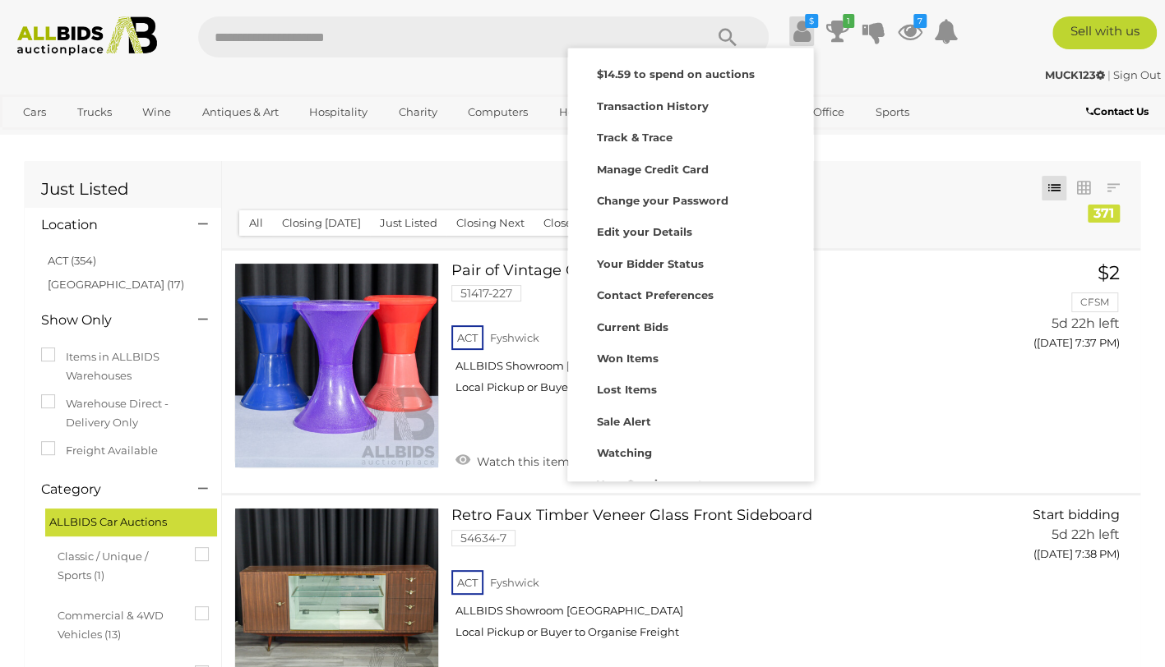
scroll to position [16, 0]
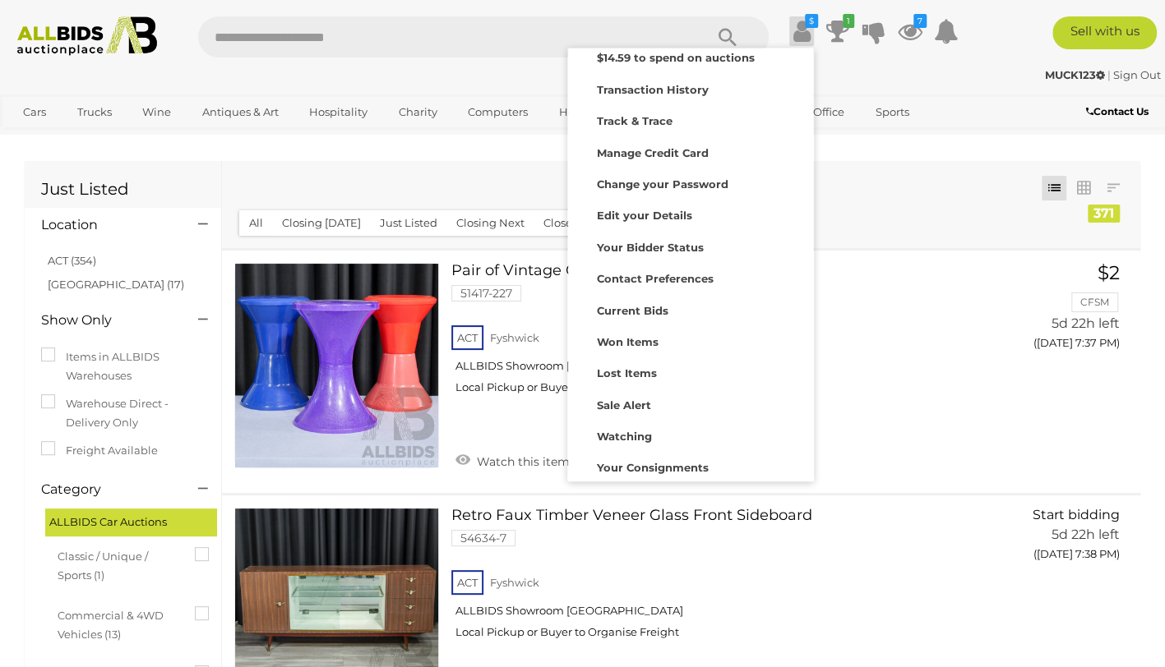
click at [684, 461] on strong "Your Consignments" at bounding box center [653, 467] width 112 height 13
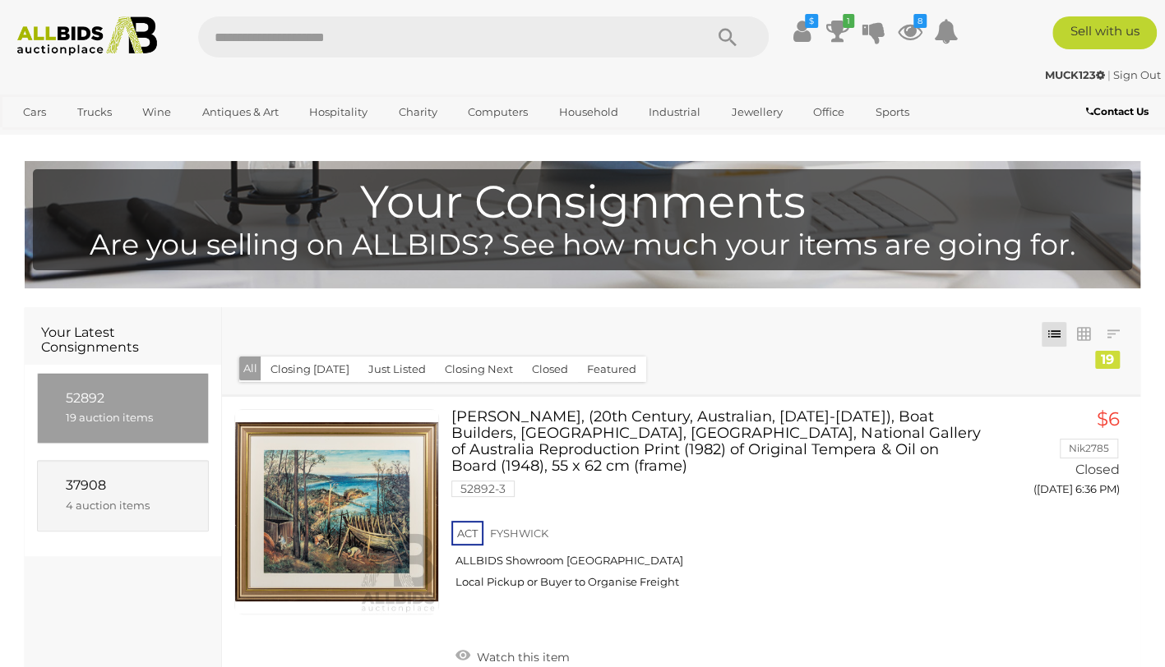
click at [919, 21] on icon "8" at bounding box center [919, 21] width 13 height 14
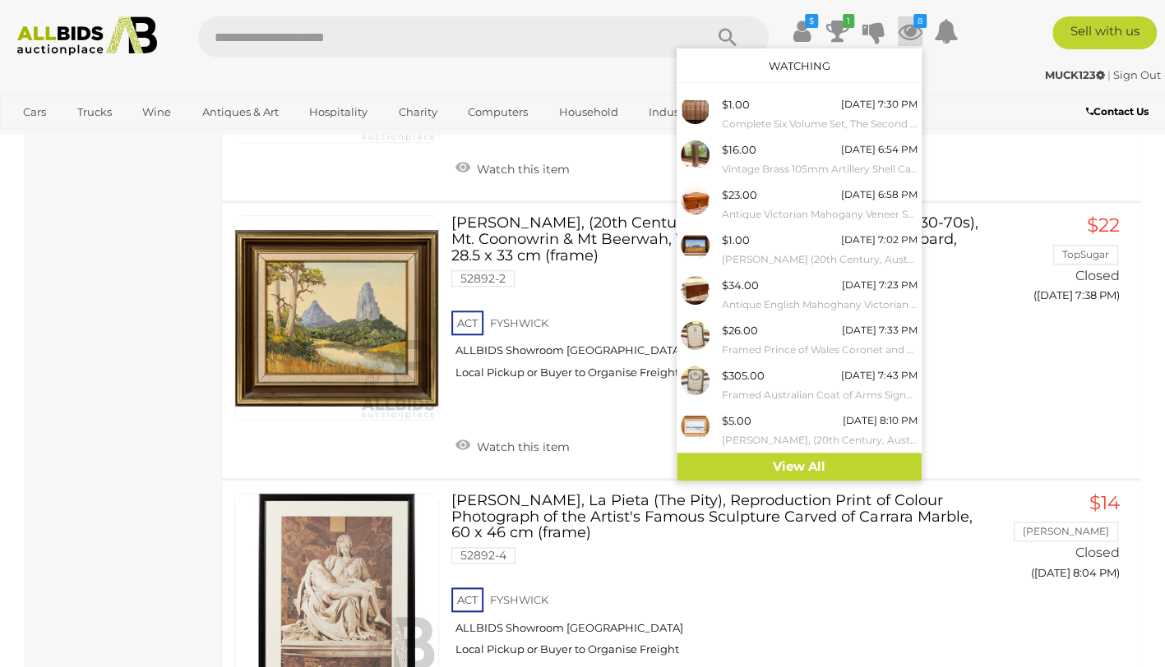
scroll to position [779, 0]
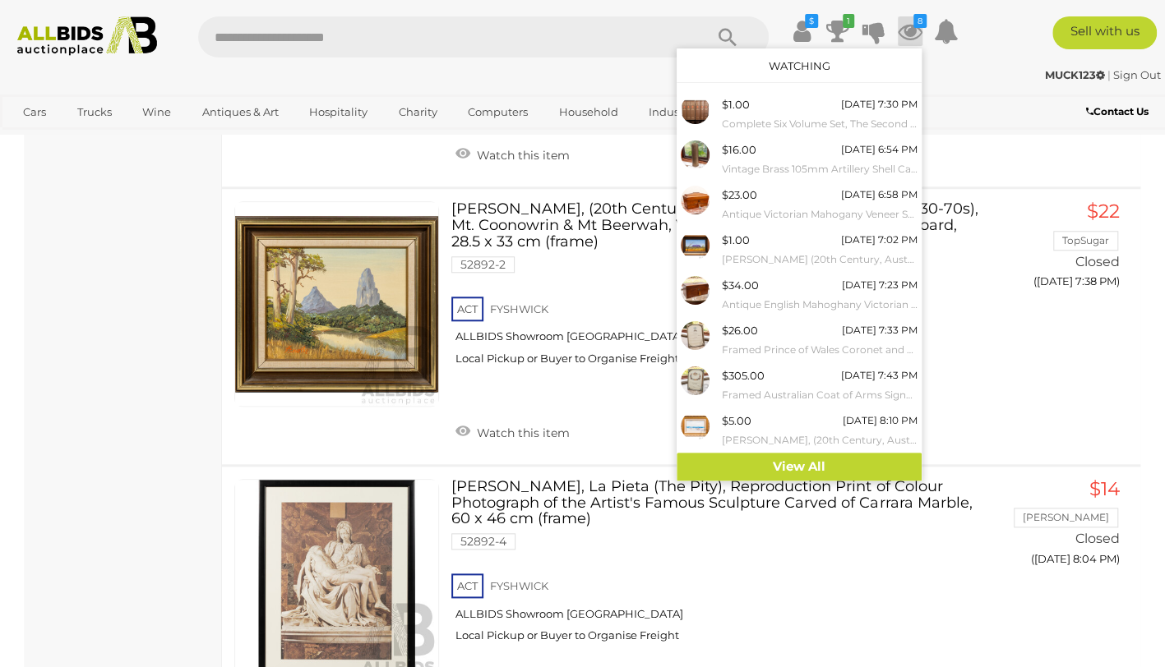
click at [840, 462] on link "View All" at bounding box center [798, 467] width 245 height 29
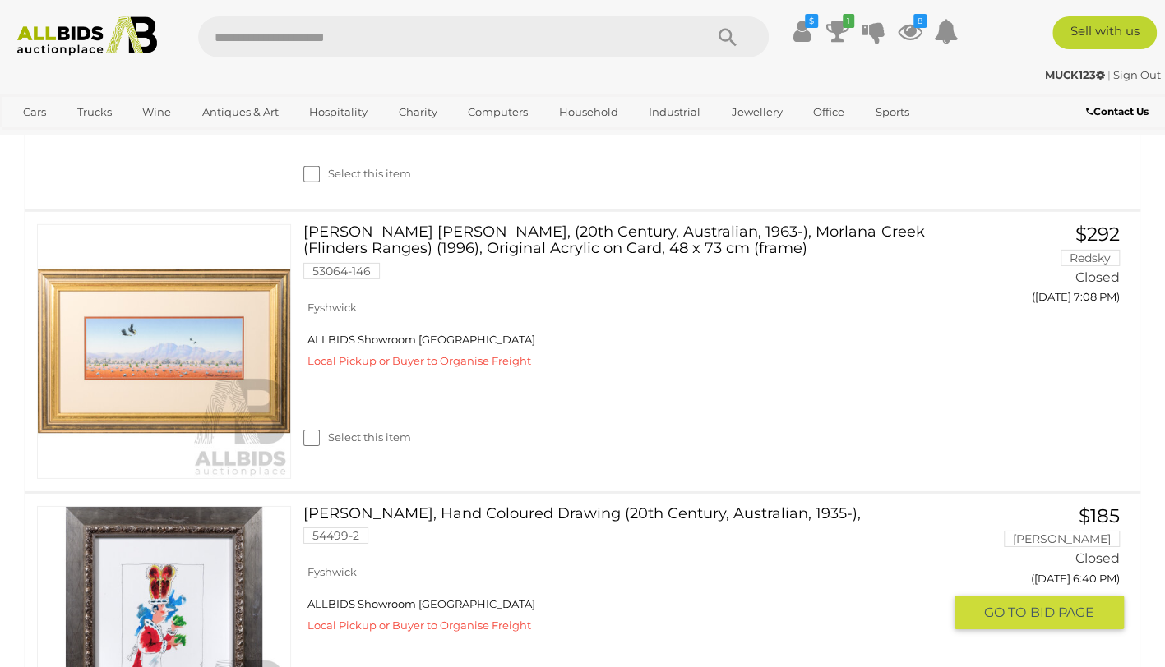
scroll to position [2763, 0]
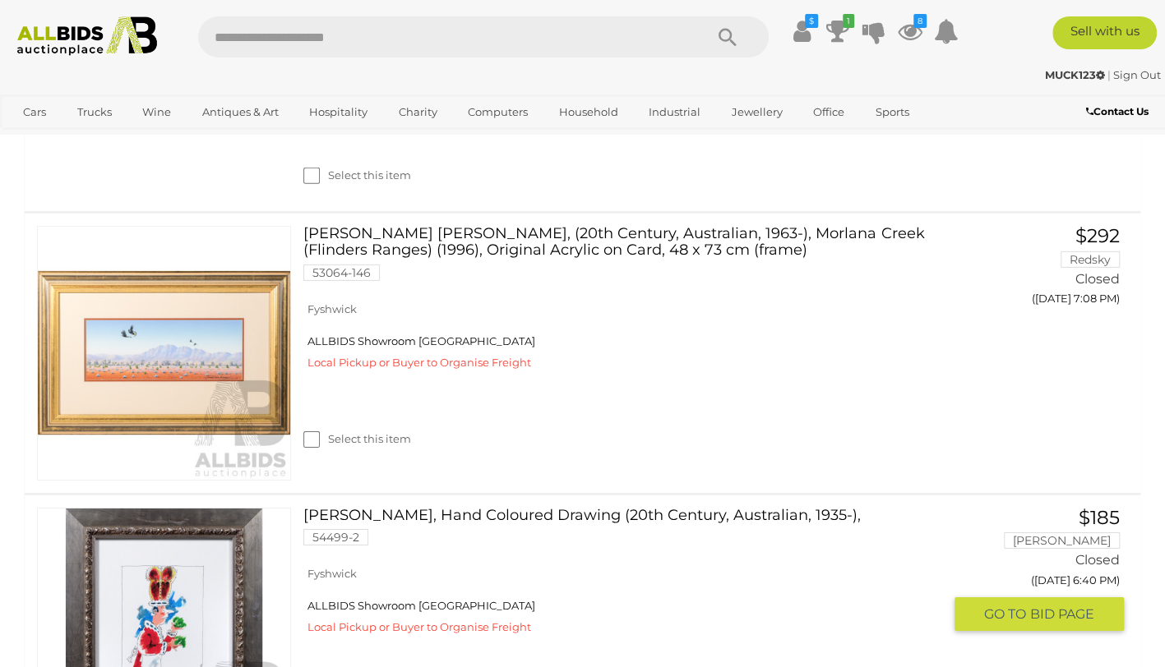
click at [321, 447] on label "Select this item" at bounding box center [357, 440] width 108 height 16
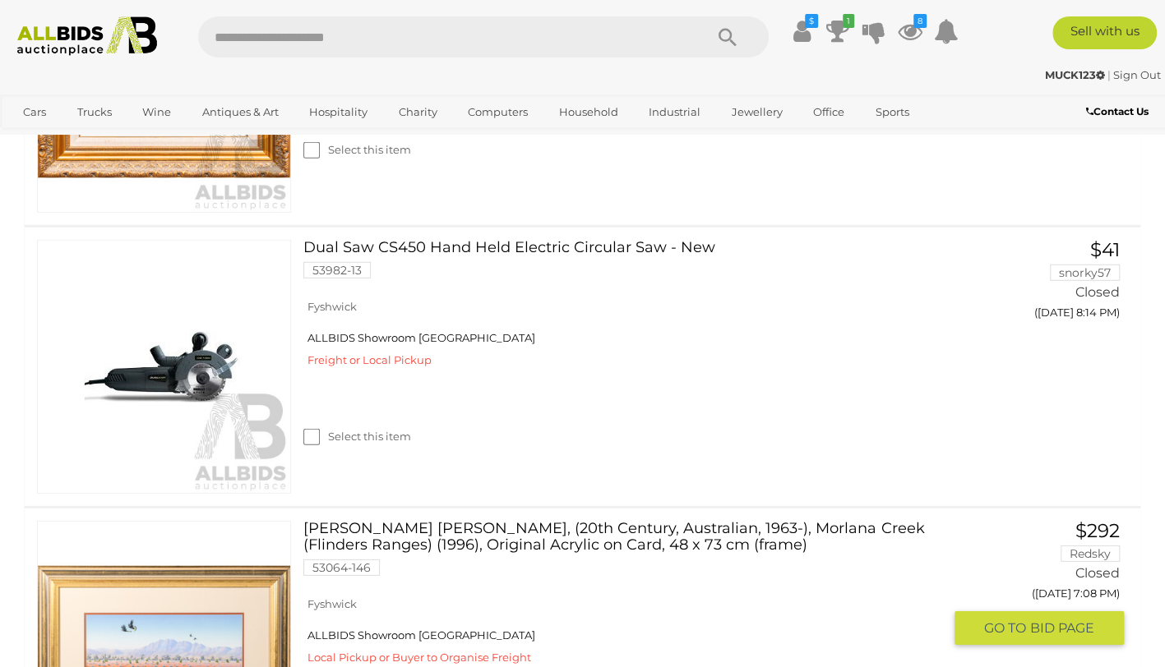
scroll to position [2501, 0]
click at [329, 441] on label "Select this item" at bounding box center [357, 438] width 108 height 16
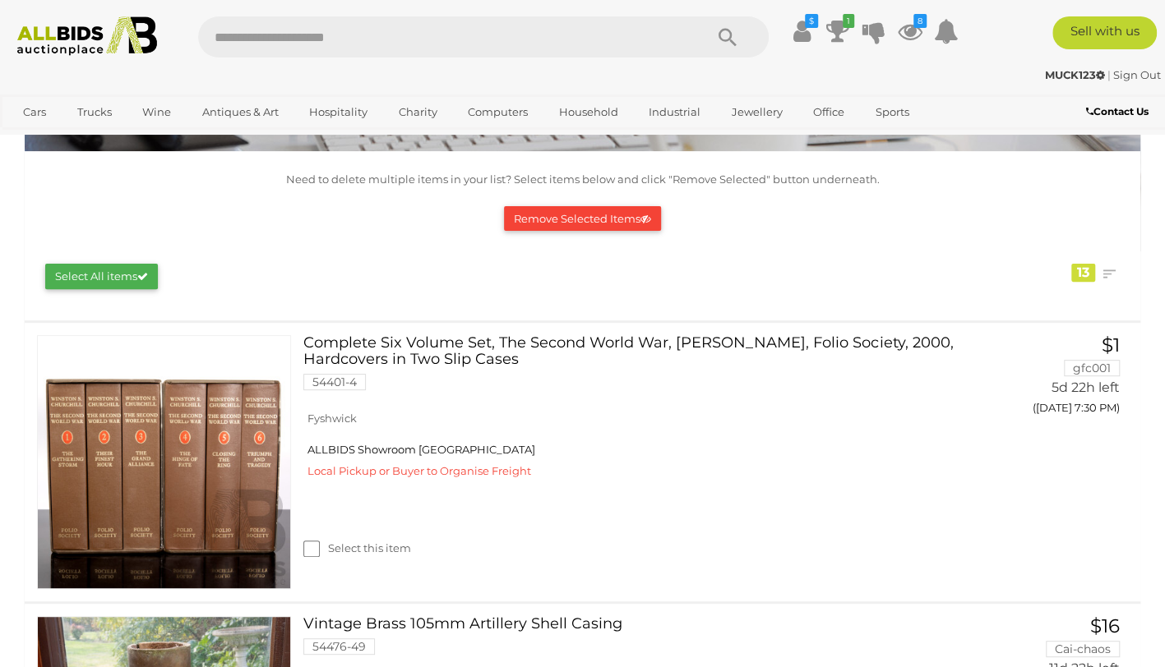
scroll to position [0, 0]
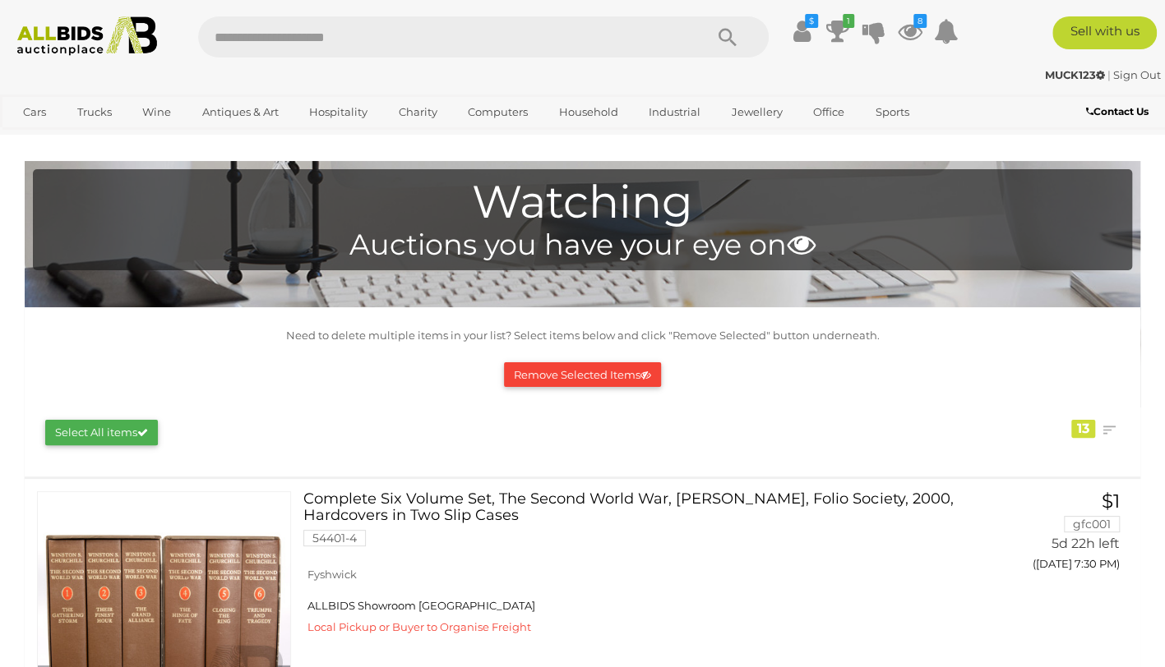
click at [602, 367] on button "Remove Selected Items" at bounding box center [582, 374] width 157 height 25
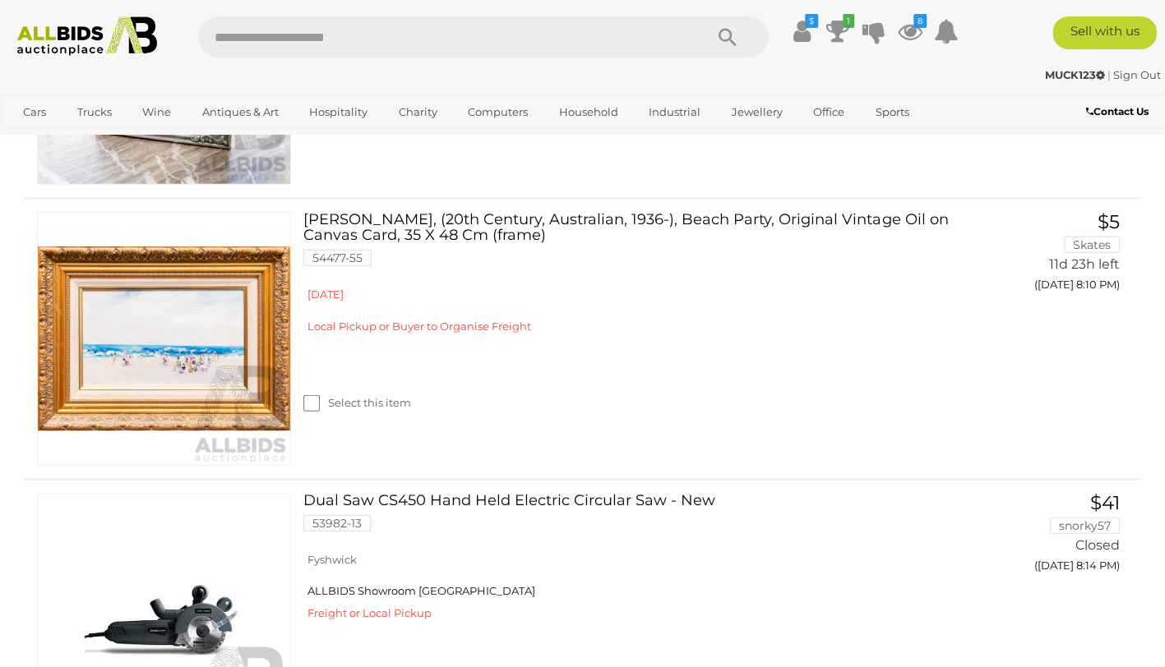
scroll to position [2237, 0]
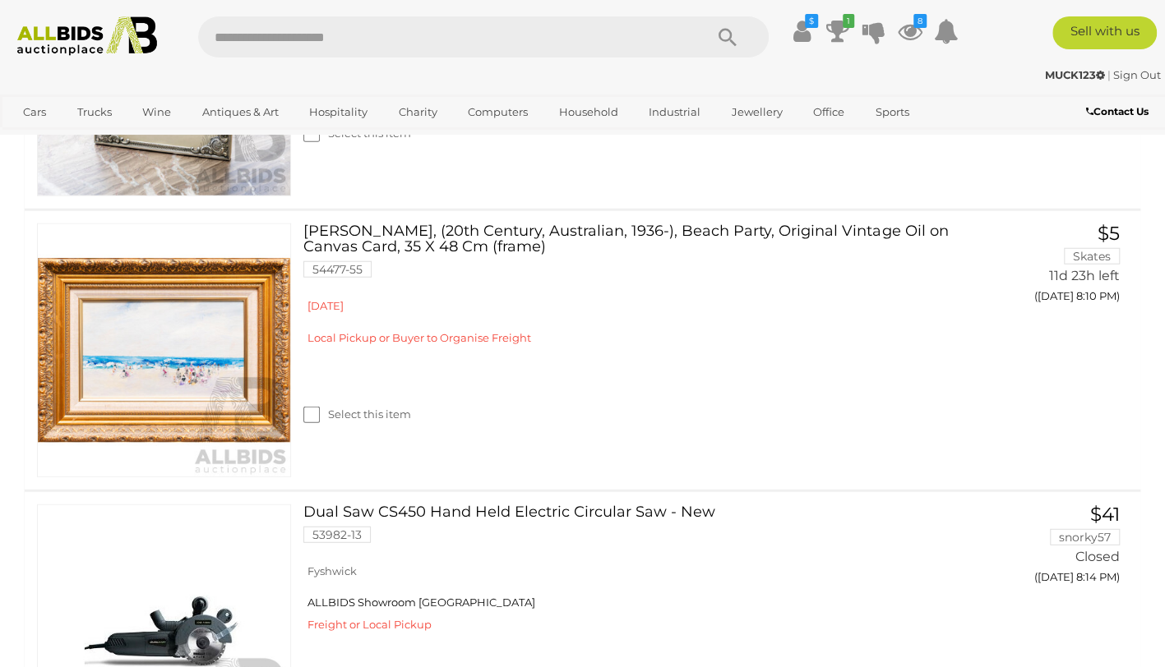
click at [331, 408] on label "Select this item" at bounding box center [357, 415] width 108 height 16
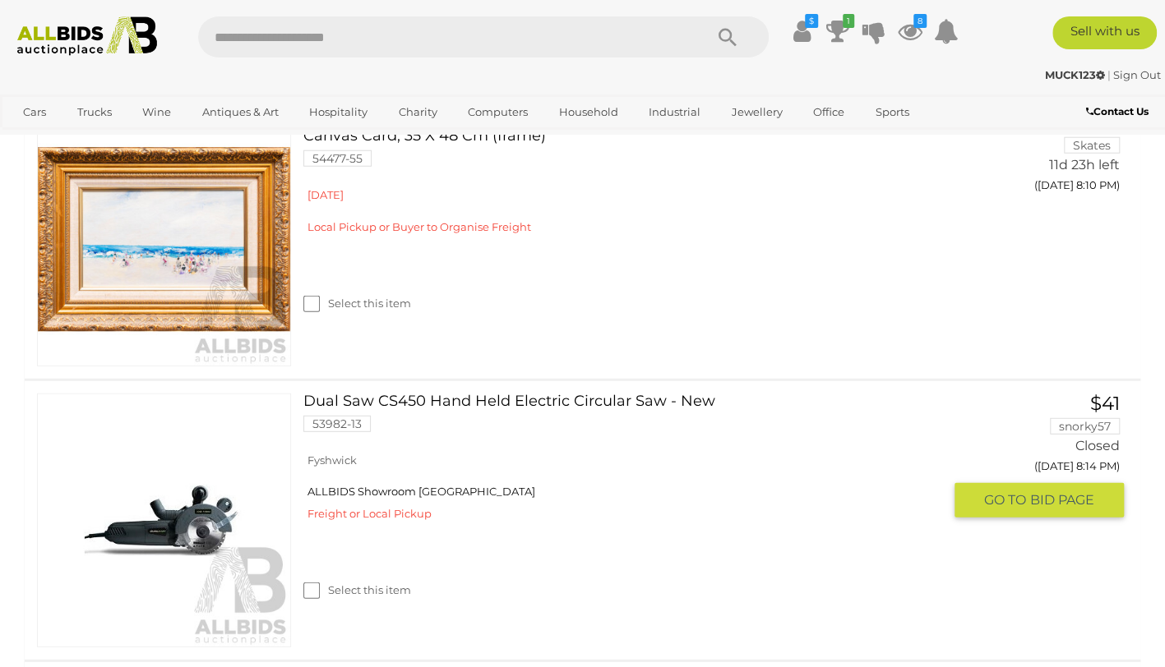
scroll to position [2295, 0]
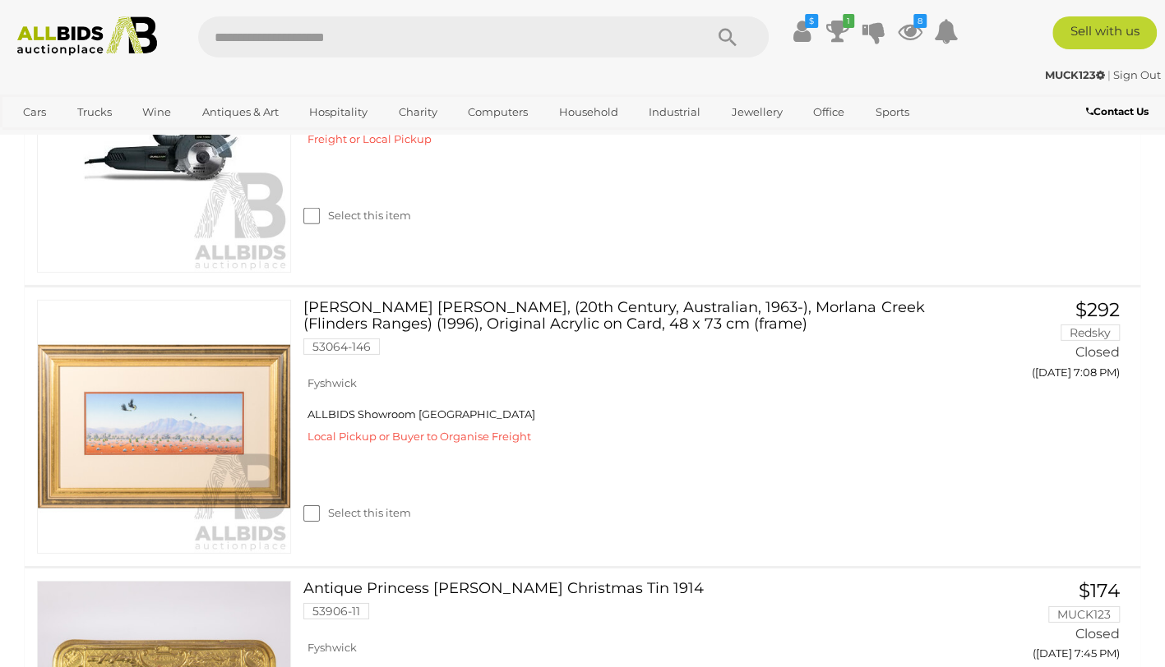
click at [321, 506] on label "Select this item" at bounding box center [357, 513] width 108 height 16
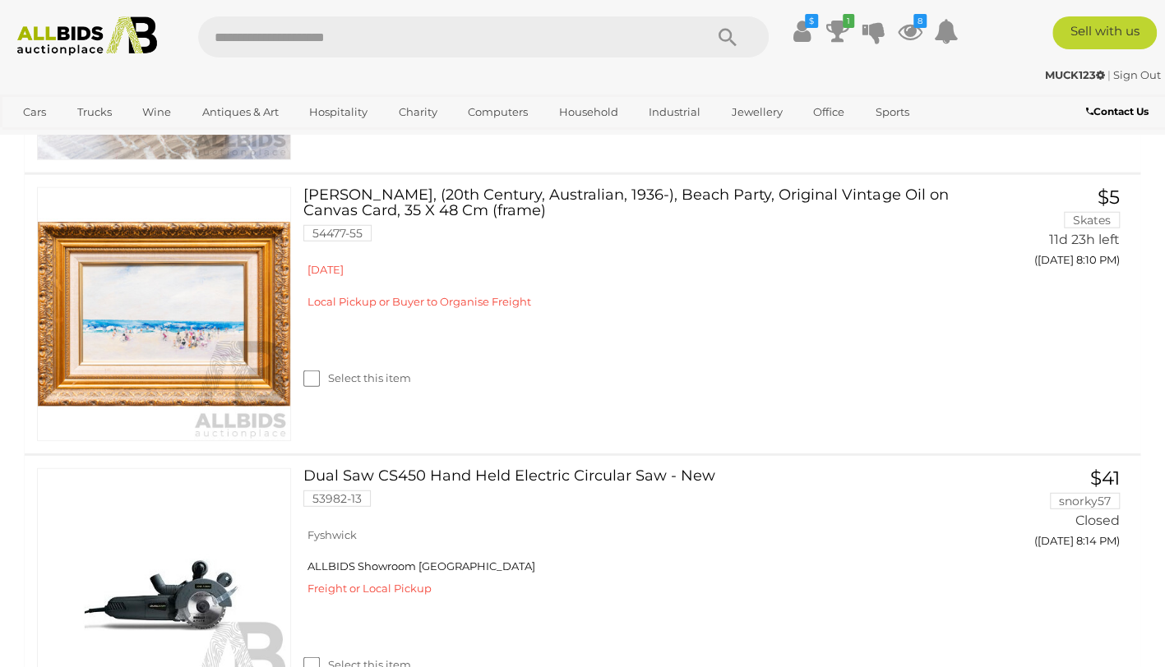
scroll to position [2272, 0]
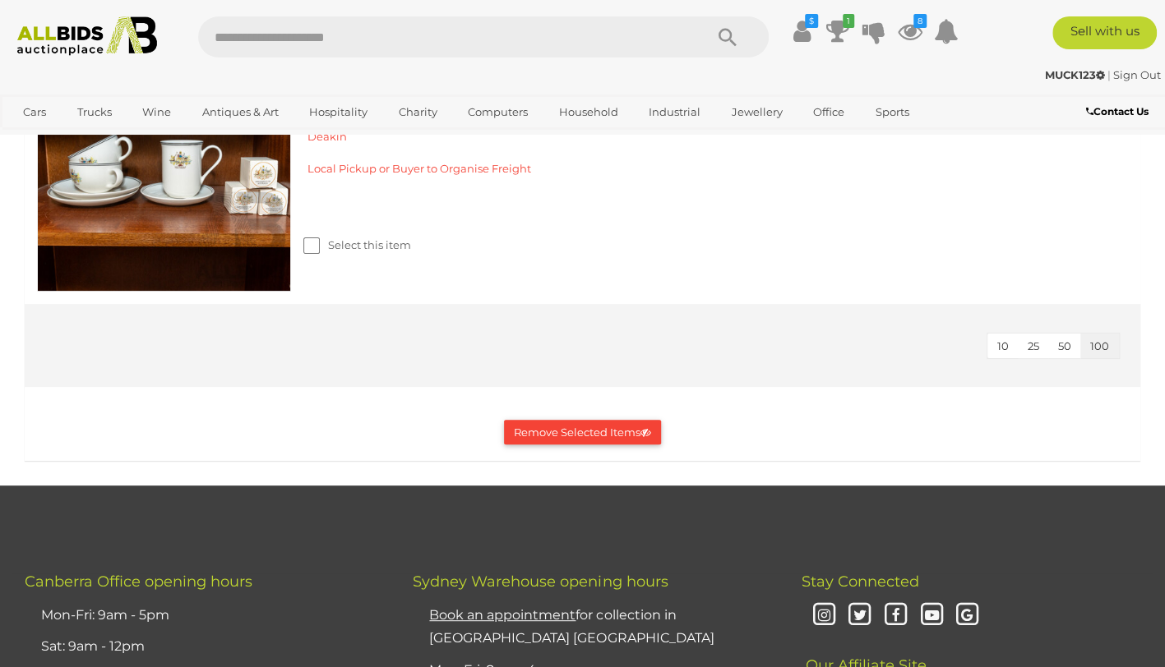
click at [581, 427] on button "Remove Selected Items" at bounding box center [582, 432] width 157 height 25
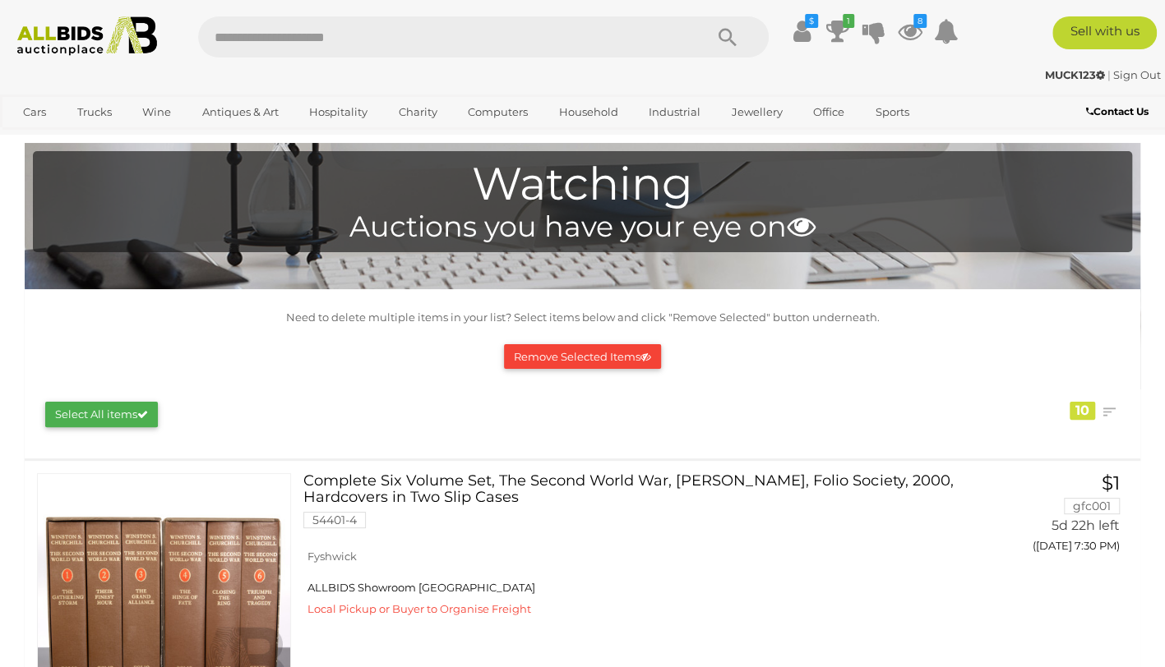
scroll to position [0, 0]
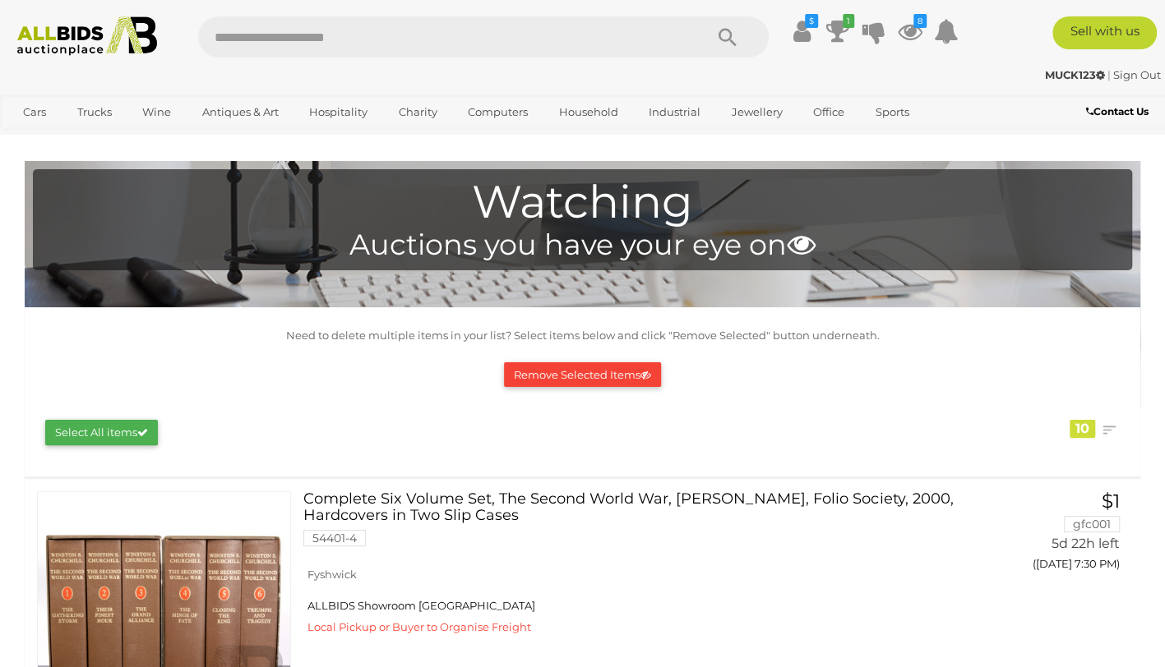
click at [615, 376] on button "Remove Selected Items" at bounding box center [582, 374] width 157 height 25
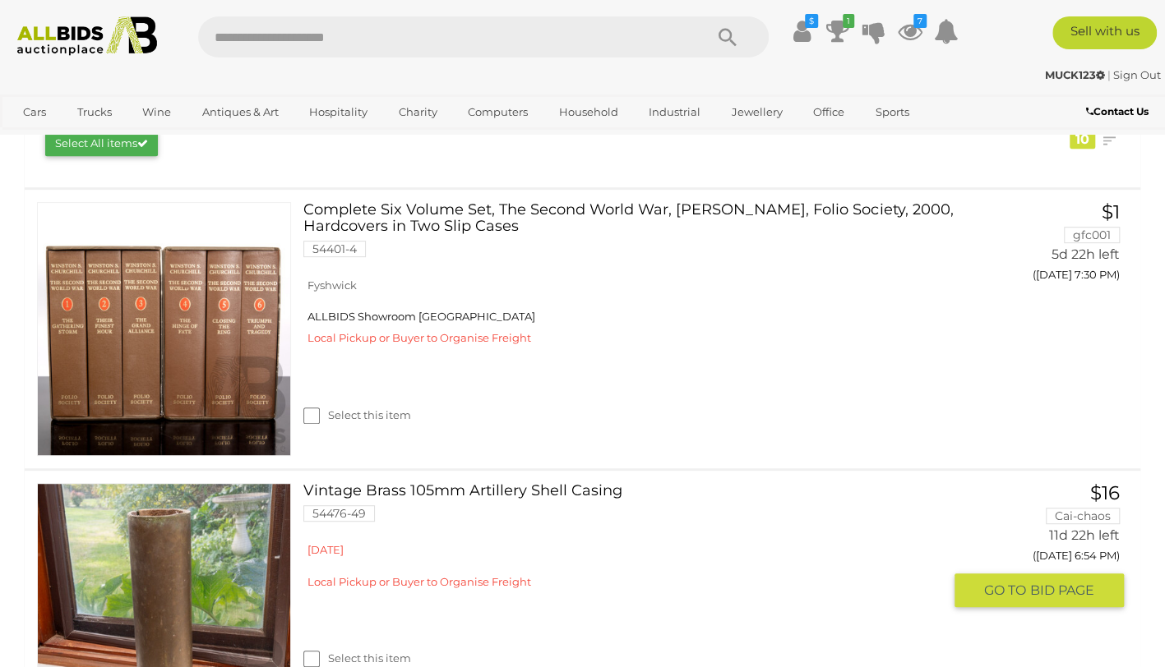
scroll to position [41, 0]
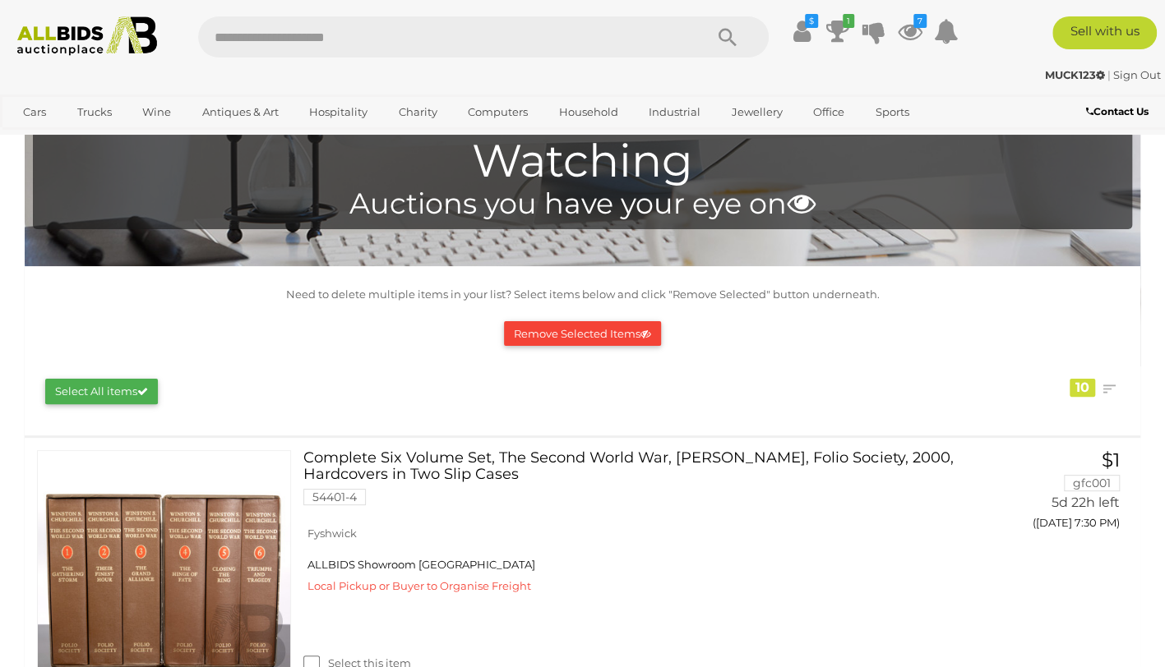
click at [610, 327] on button "Remove Selected Items" at bounding box center [582, 333] width 157 height 25
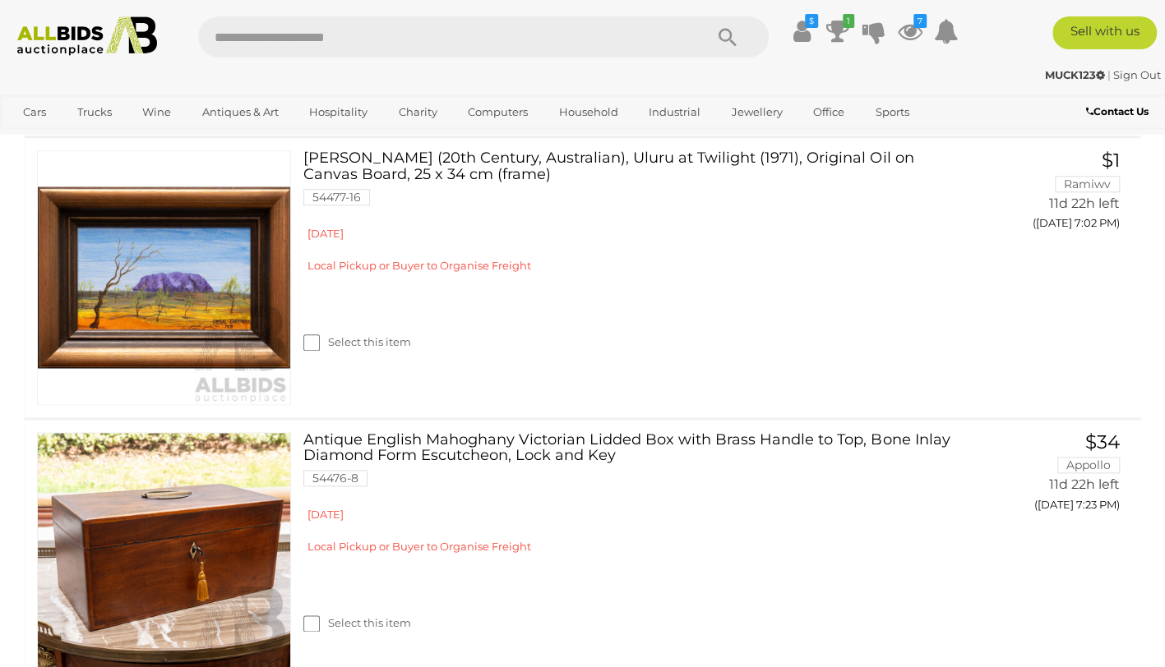
scroll to position [0, 0]
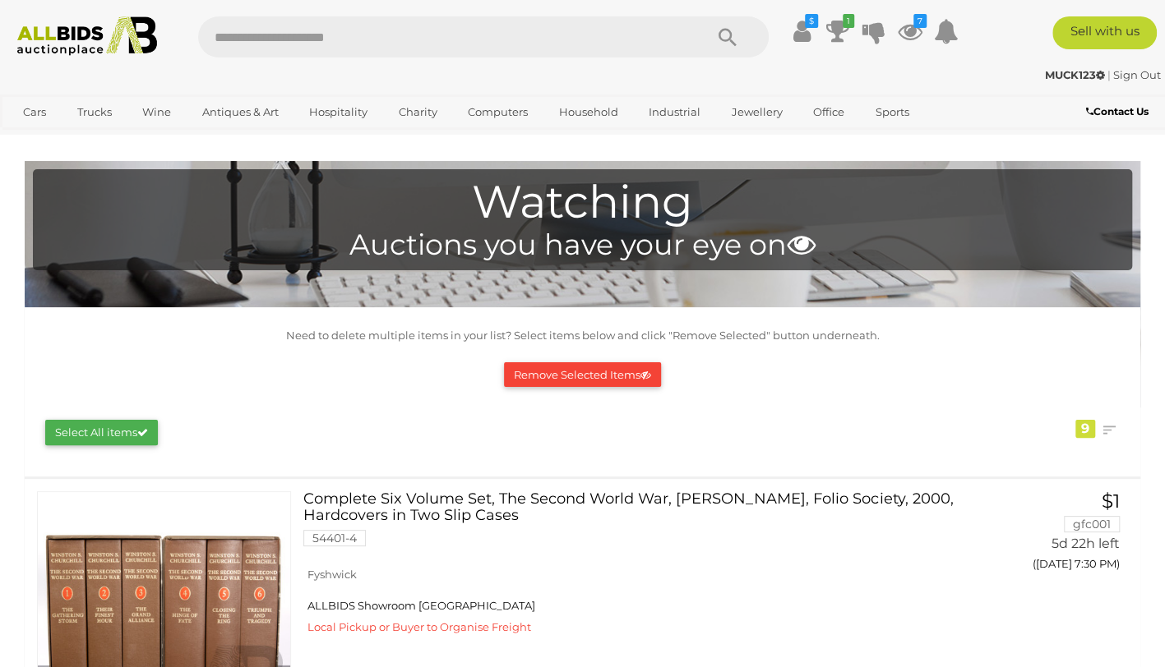
click at [847, 23] on icon "1" at bounding box center [848, 21] width 12 height 14
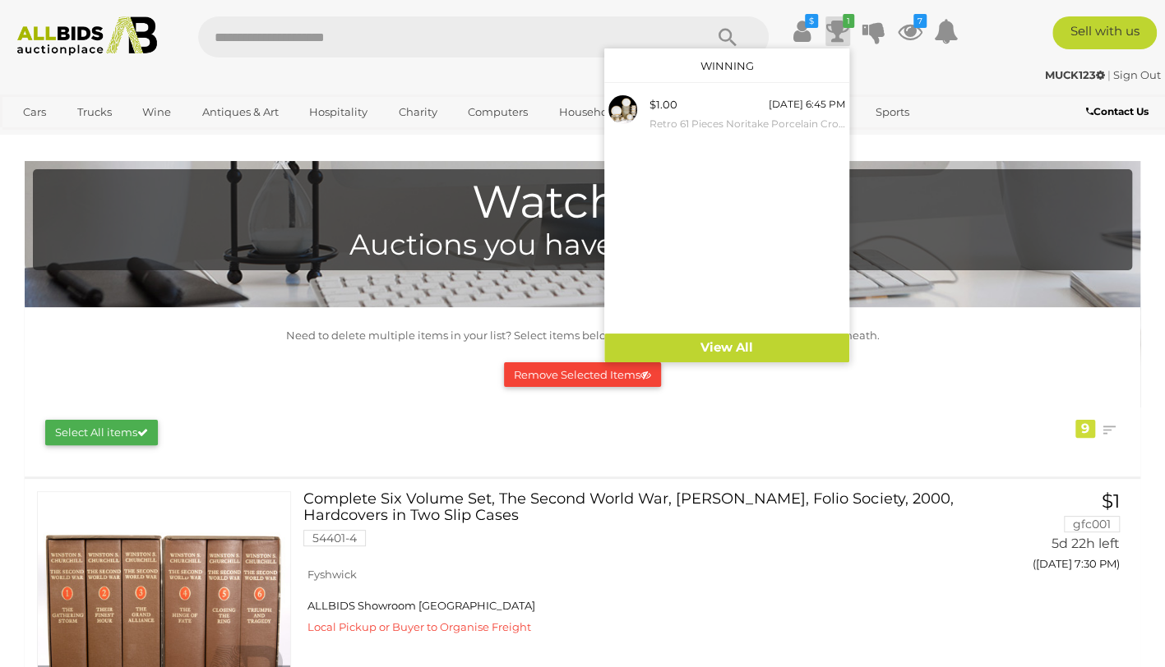
click at [842, 33] on icon at bounding box center [837, 31] width 23 height 30
